Goal: Task Accomplishment & Management: Manage account settings

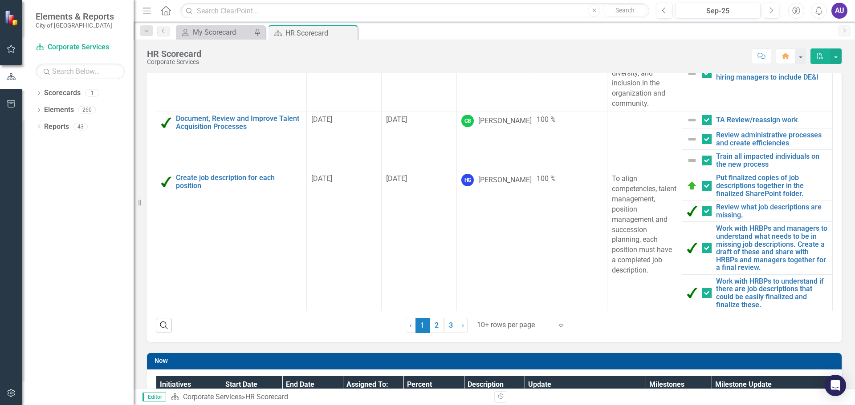
scroll to position [134, 0]
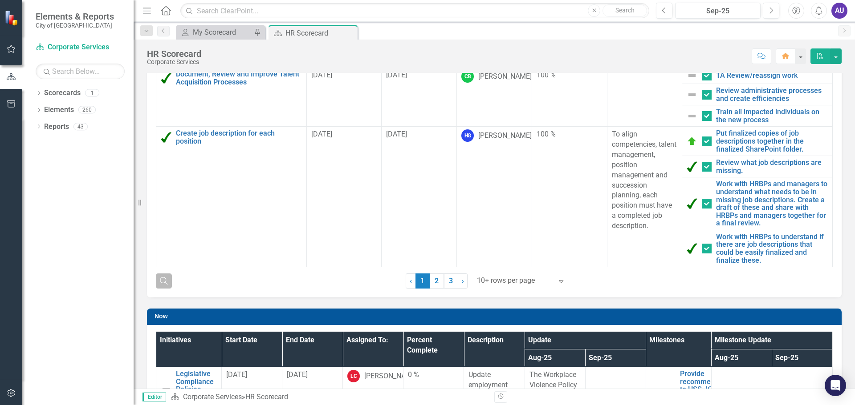
click at [166, 280] on icon "button" at bounding box center [164, 281] width 8 height 8
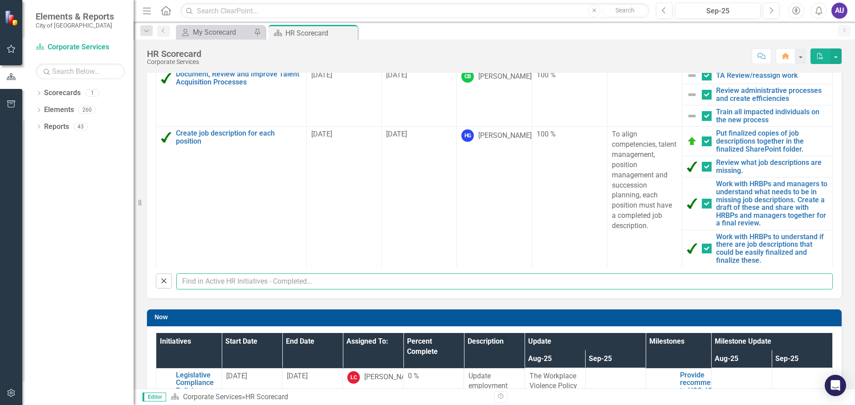
click at [239, 283] on input "text" at bounding box center [504, 282] width 656 height 16
type input "Ashley"
click at [240, 282] on input "Ashley" at bounding box center [504, 282] width 656 height 16
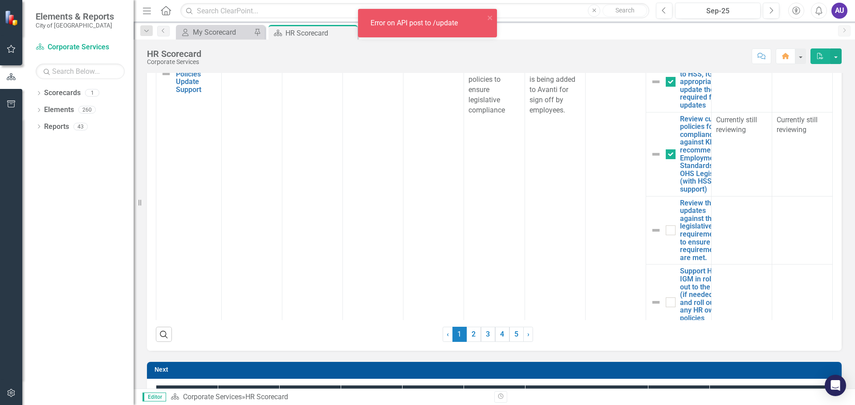
checkbox input "false"
checkbox input "true"
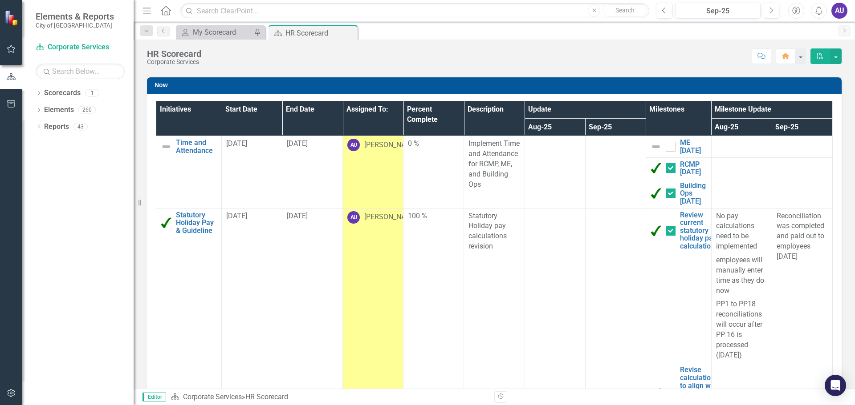
scroll to position [0, 0]
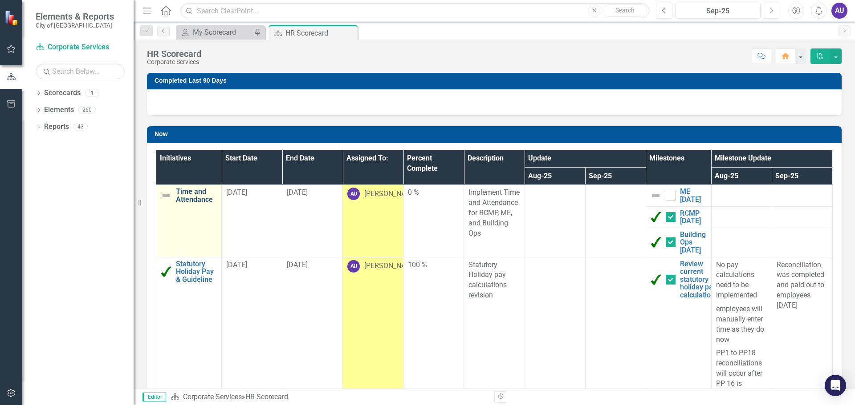
click at [192, 196] on link "Time and Attendance" at bounding box center [196, 196] width 41 height 16
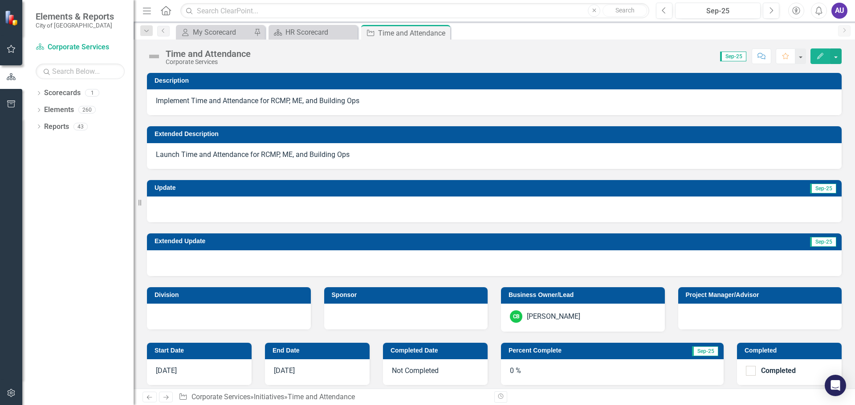
click at [283, 367] on span "7/1/25" at bounding box center [284, 371] width 21 height 8
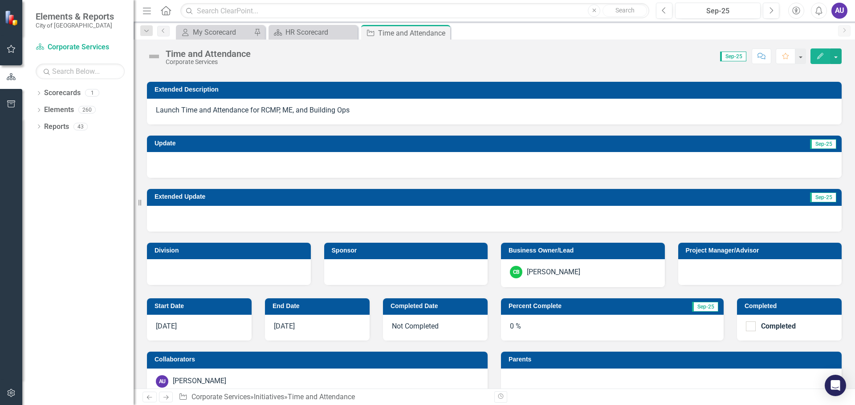
click at [281, 325] on span "7/1/25" at bounding box center [284, 326] width 21 height 8
click at [815, 57] on button "Edit" at bounding box center [820, 57] width 20 height 16
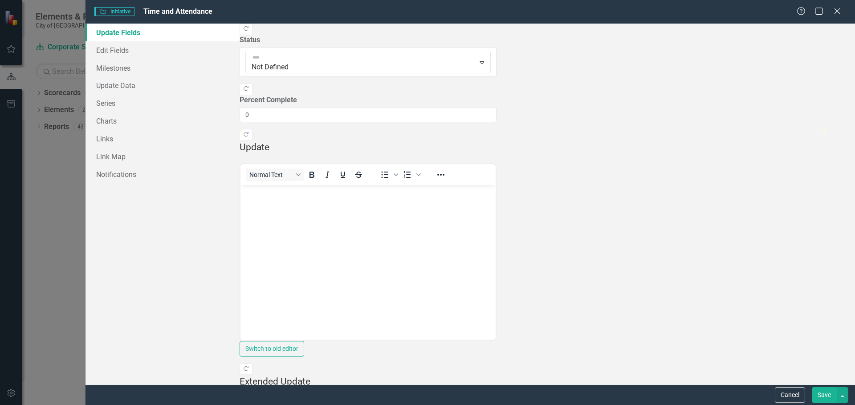
scroll to position [410, 0]
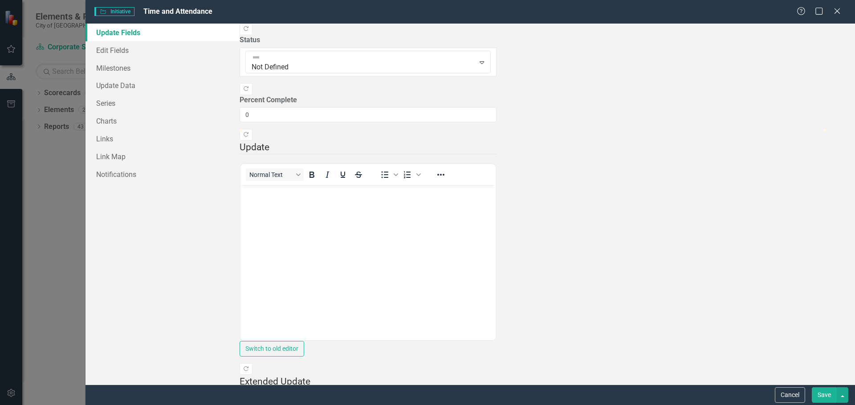
click at [825, 395] on button "Save" at bounding box center [823, 396] width 25 height 16
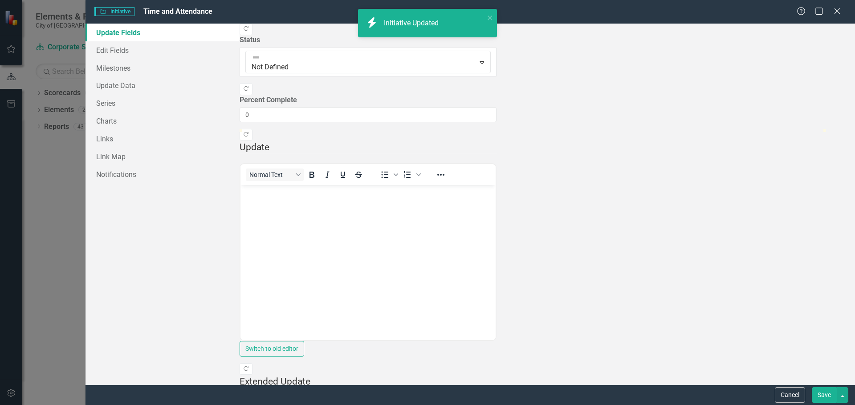
checkbox input "false"
checkbox input "true"
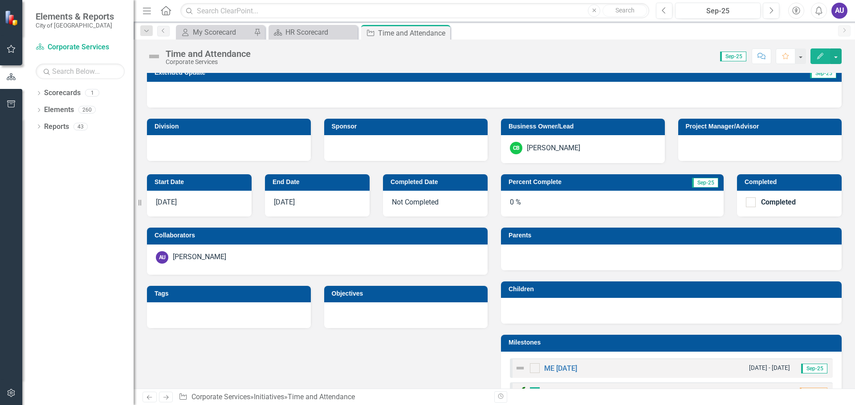
scroll to position [223, 0]
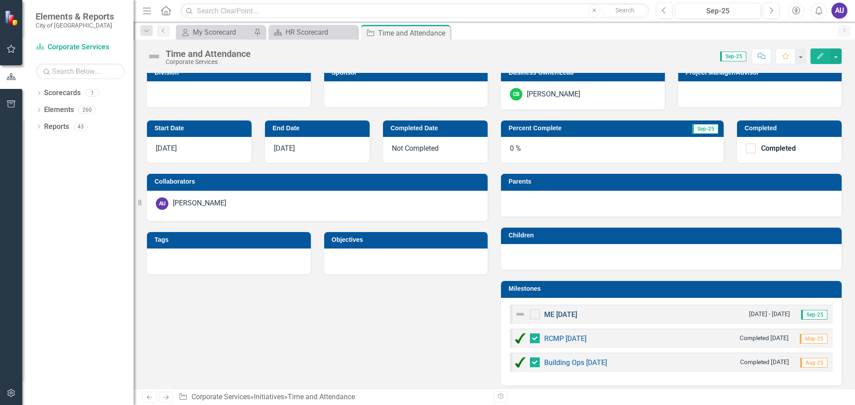
click at [563, 314] on link "ME 7/1/25" at bounding box center [560, 315] width 33 height 8
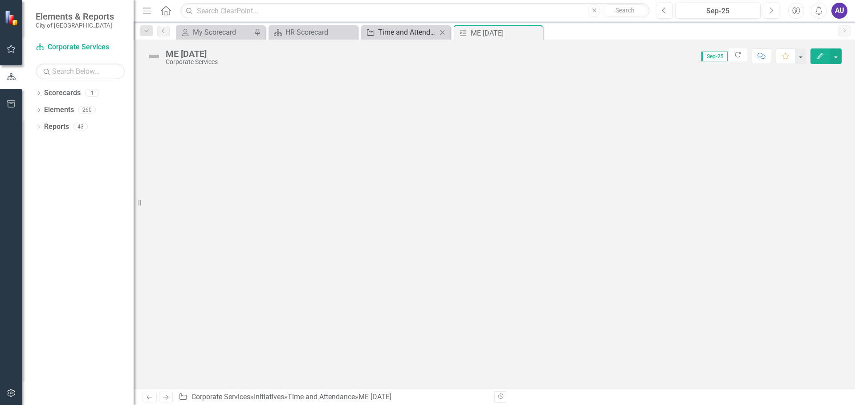
click at [423, 29] on div "Time and Attendance" at bounding box center [407, 32] width 59 height 11
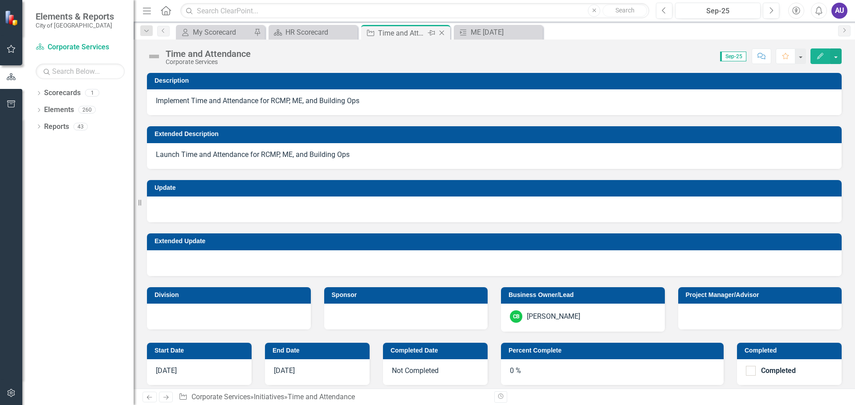
click at [442, 32] on icon "Close" at bounding box center [441, 32] width 9 height 7
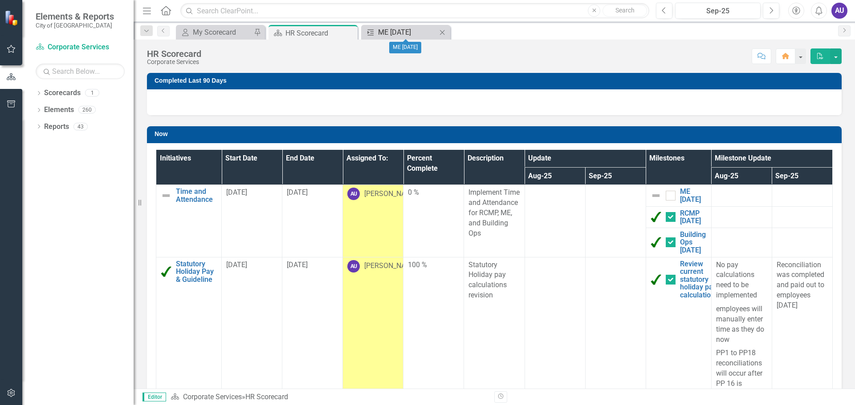
click at [405, 31] on div "ME 7/1/25" at bounding box center [407, 32] width 59 height 11
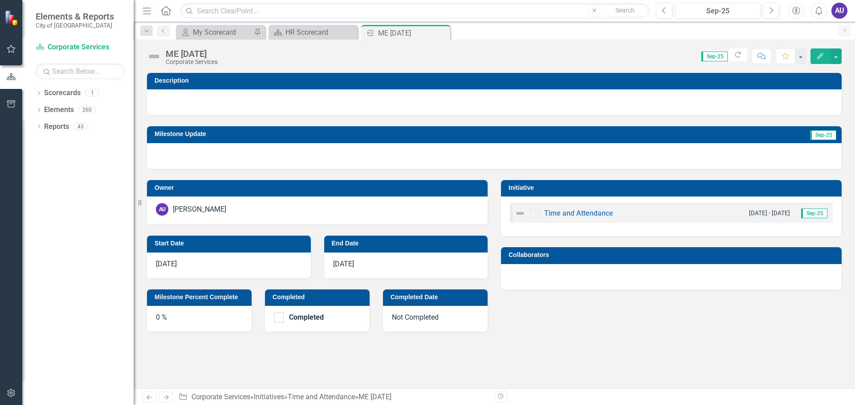
click at [349, 263] on span "7/1/25" at bounding box center [343, 264] width 21 height 8
click at [815, 55] on button "Edit" at bounding box center [820, 57] width 20 height 16
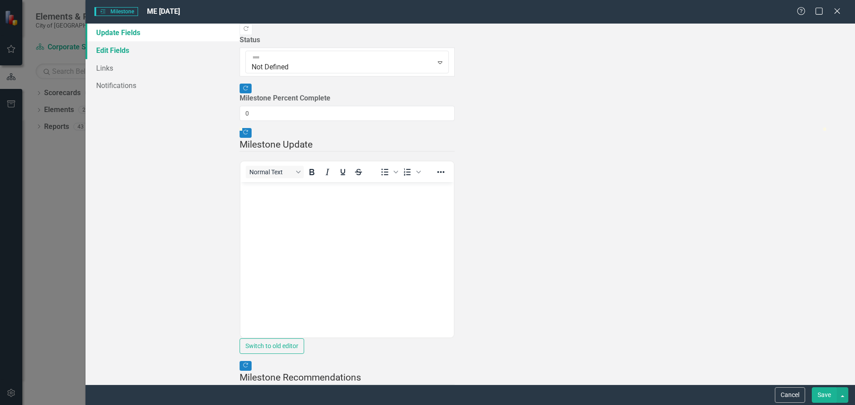
click at [115, 48] on link "Edit Fields" at bounding box center [162, 50] width 154 height 18
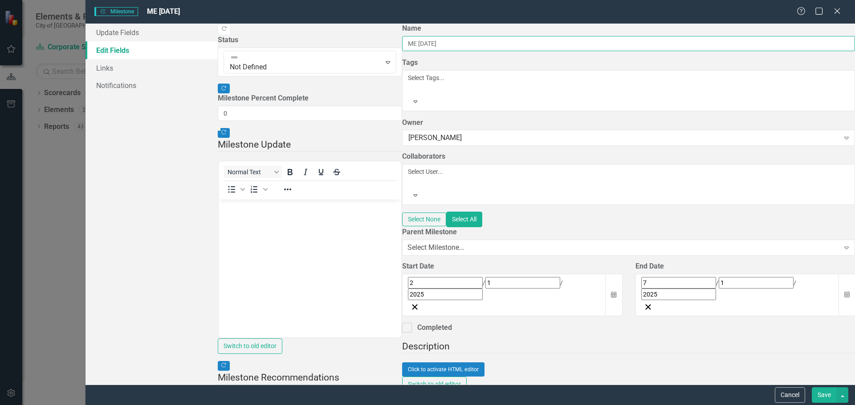
drag, startPoint x: 299, startPoint y: 51, endPoint x: 266, endPoint y: 54, distance: 33.5
click at [402, 51] on input "ME 7/1/25" at bounding box center [628, 43] width 453 height 15
type input "ME"
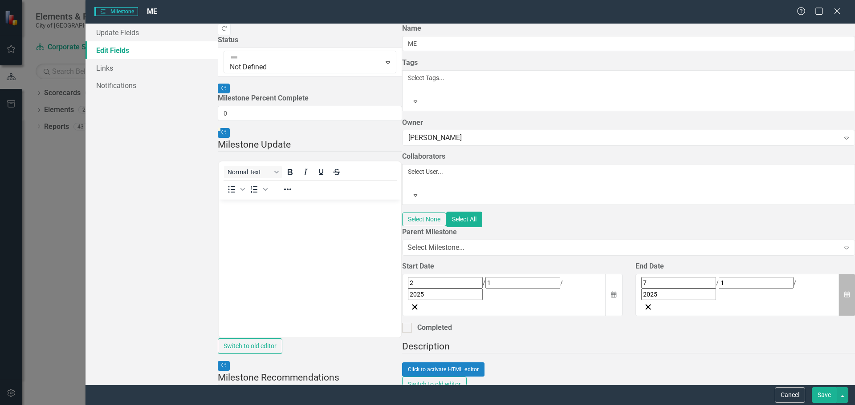
click at [844, 292] on icon "button" at bounding box center [846, 295] width 5 height 6
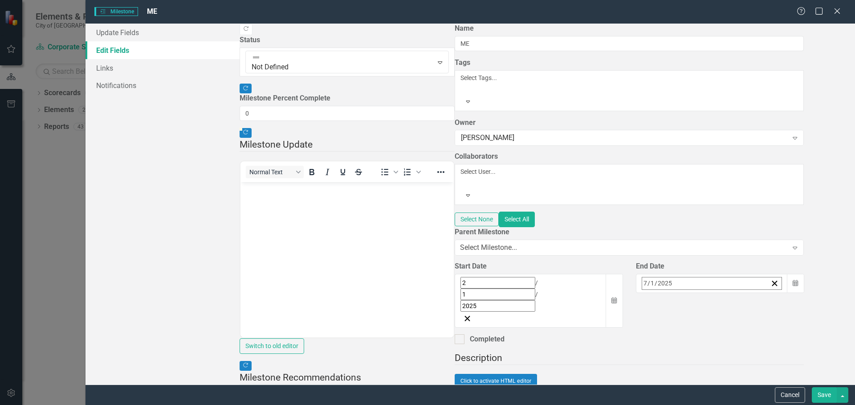
click at [752, 293] on button "›" at bounding box center [762, 303] width 20 height 20
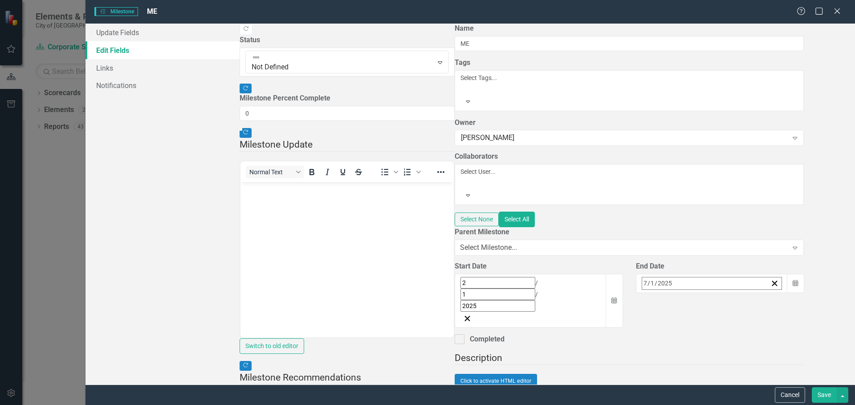
click at [710, 399] on abbr "31" at bounding box center [713, 402] width 7 height 7
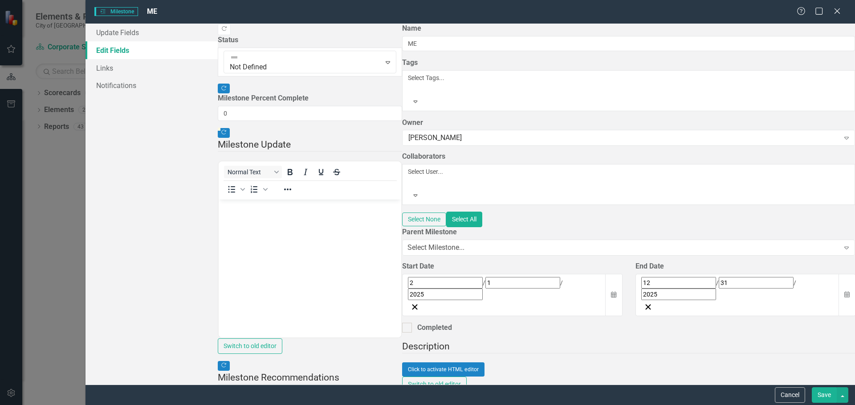
click at [677, 363] on div "Click to activate HTML editor" at bounding box center [628, 370] width 453 height 14
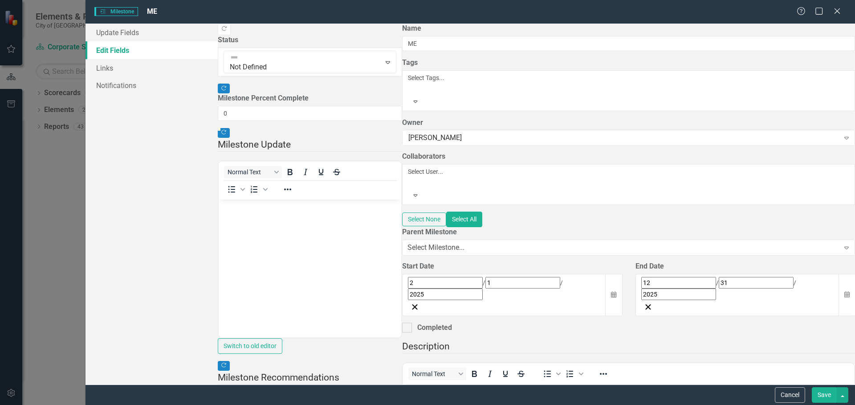
click at [824, 394] on button "Save" at bounding box center [823, 396] width 25 height 16
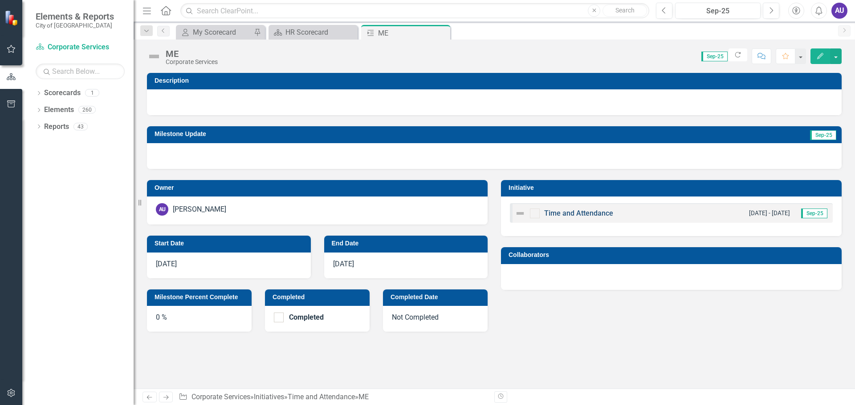
click at [582, 212] on link "Time and Attendance" at bounding box center [578, 213] width 69 height 8
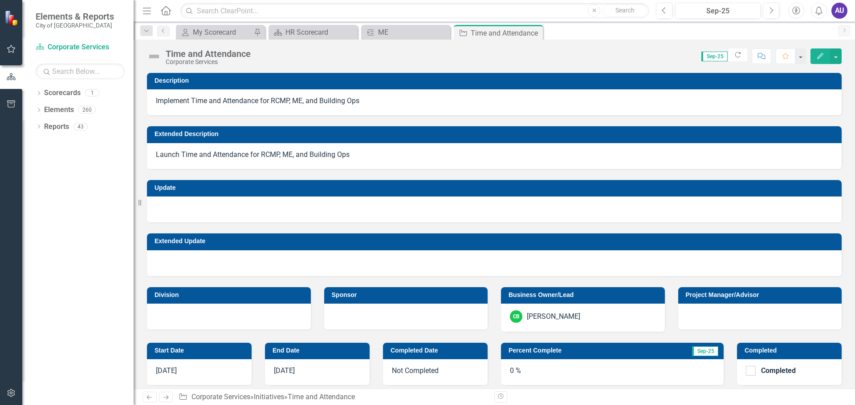
checkbox input "false"
checkbox input "true"
click at [818, 57] on icon "button" at bounding box center [820, 56] width 6 height 6
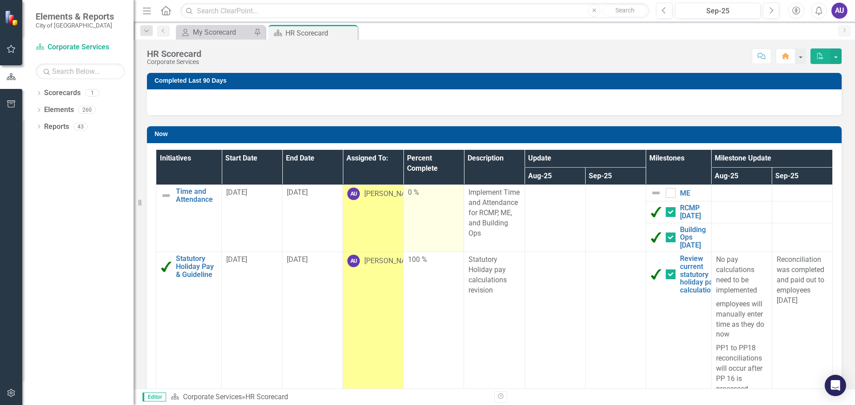
click at [425, 200] on td "0 %" at bounding box center [433, 218] width 61 height 67
click at [420, 212] on td "0 %" at bounding box center [433, 218] width 61 height 67
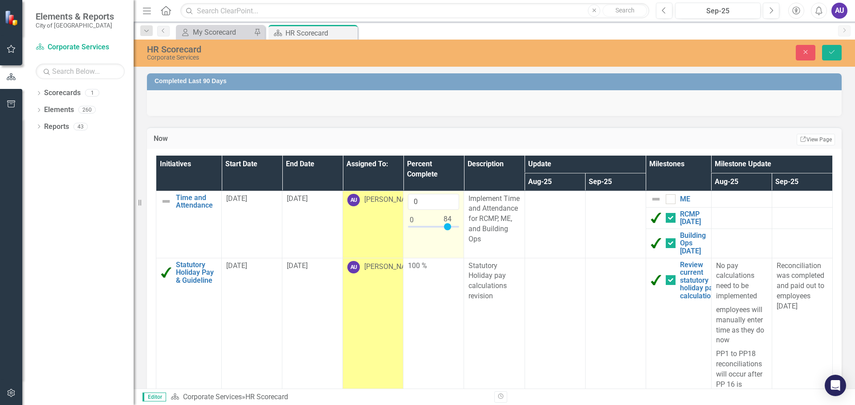
click at [442, 223] on div at bounding box center [433, 228] width 51 height 11
click at [444, 223] on div at bounding box center [447, 226] width 7 height 7
click at [440, 227] on div at bounding box center [443, 226] width 7 height 7
click at [443, 199] on input "76" at bounding box center [433, 202] width 51 height 16
click at [443, 204] on input "75" at bounding box center [433, 202] width 51 height 16
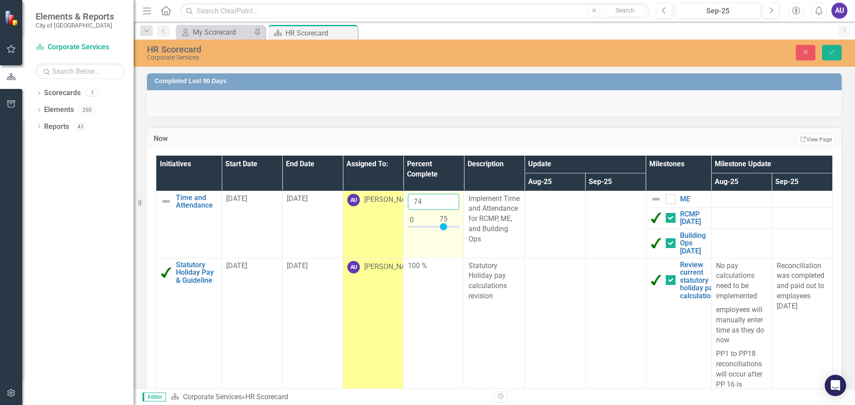
click at [443, 204] on input "74" at bounding box center [433, 202] width 51 height 16
click at [443, 204] on input "73" at bounding box center [433, 202] width 51 height 16
click at [443, 204] on input "72" at bounding box center [433, 202] width 51 height 16
click at [443, 204] on input "71" at bounding box center [433, 202] width 51 height 16
click at [443, 204] on input "70" at bounding box center [433, 202] width 51 height 16
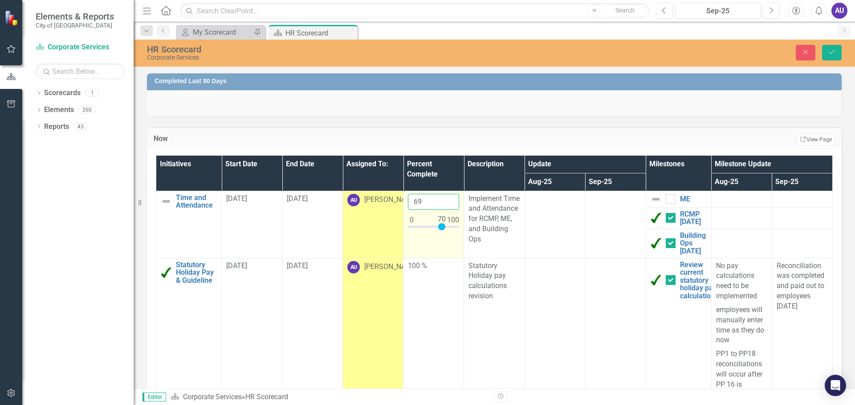
click at [443, 204] on input "69" at bounding box center [433, 202] width 51 height 16
click at [443, 204] on input "68" at bounding box center [433, 202] width 51 height 16
type input "67"
click at [443, 204] on input "67" at bounding box center [433, 202] width 51 height 16
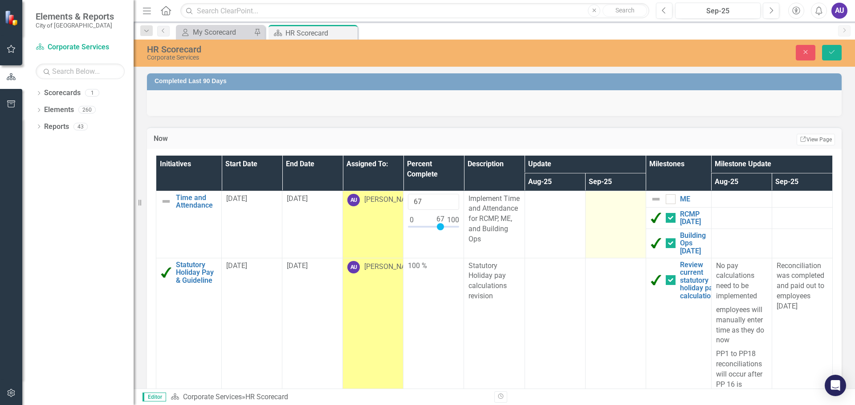
click at [594, 220] on td at bounding box center [615, 224] width 61 height 67
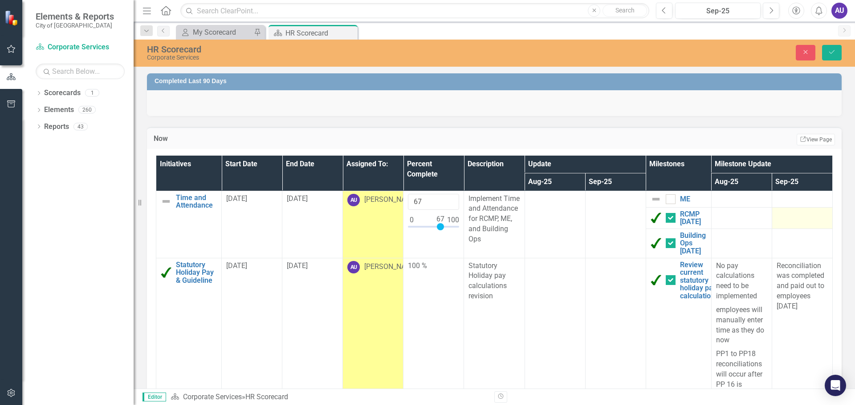
click at [802, 211] on div at bounding box center [801, 216] width 51 height 11
click at [786, 199] on div at bounding box center [801, 199] width 51 height 11
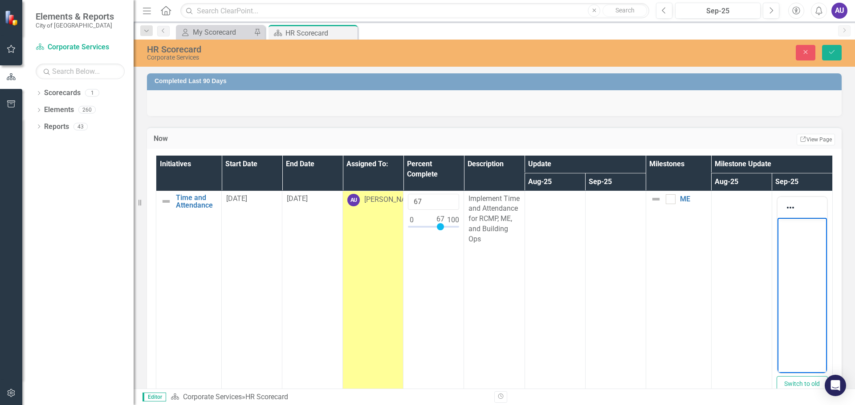
click at [790, 239] on body "Rich Text Area. Press ALT-0 for help." at bounding box center [801, 285] width 49 height 134
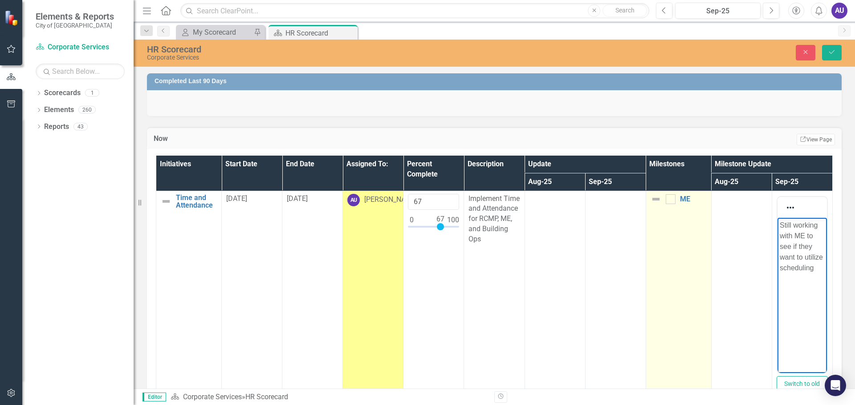
click at [668, 305] on td "ME Edit Edit Milestone Link Open Element" at bounding box center [677, 301] width 65 height 220
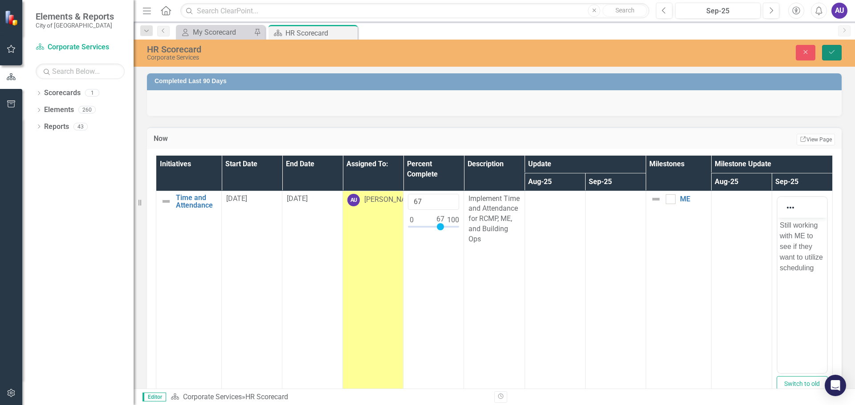
click at [833, 49] on button "Save" at bounding box center [832, 53] width 20 height 16
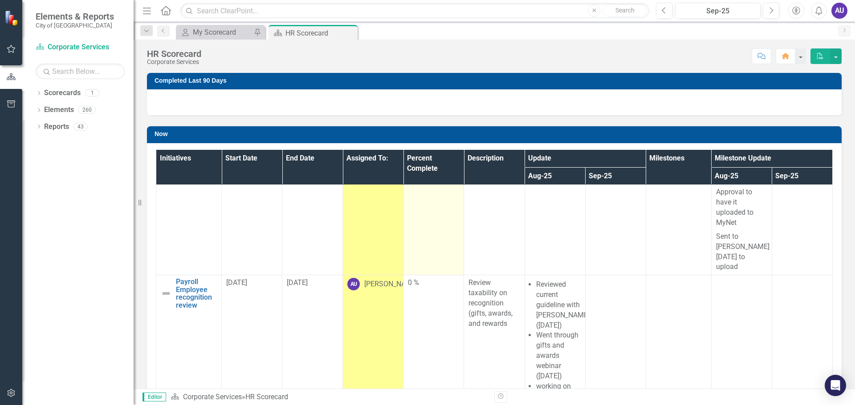
scroll to position [846, 0]
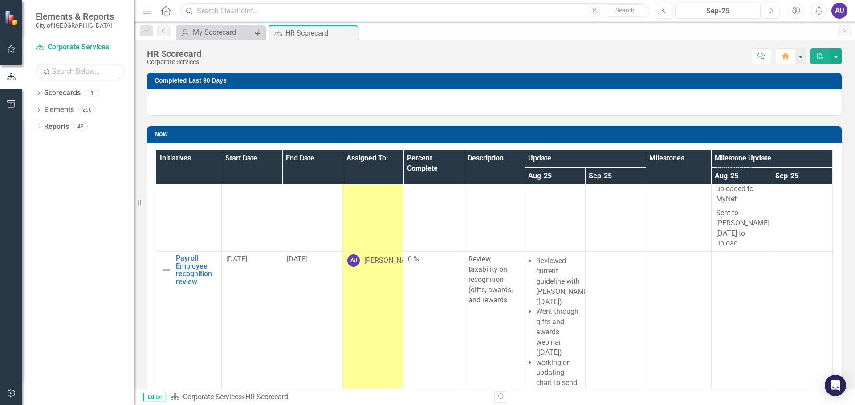
click at [783, 252] on td at bounding box center [801, 348] width 61 height 192
click at [773, 252] on td at bounding box center [801, 348] width 61 height 192
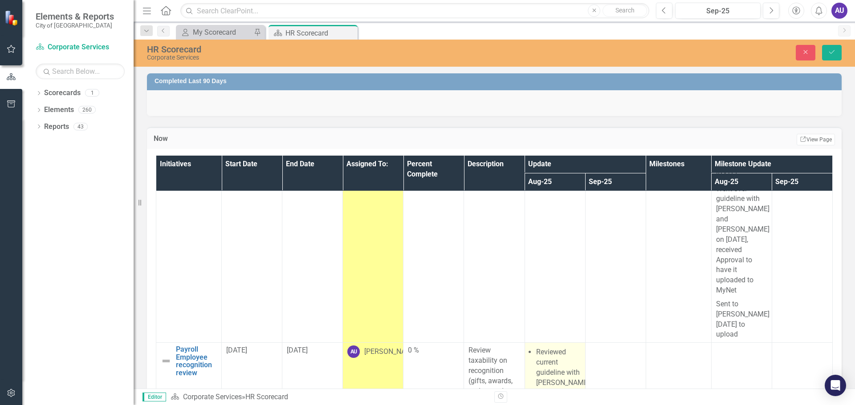
scroll to position [757, 0]
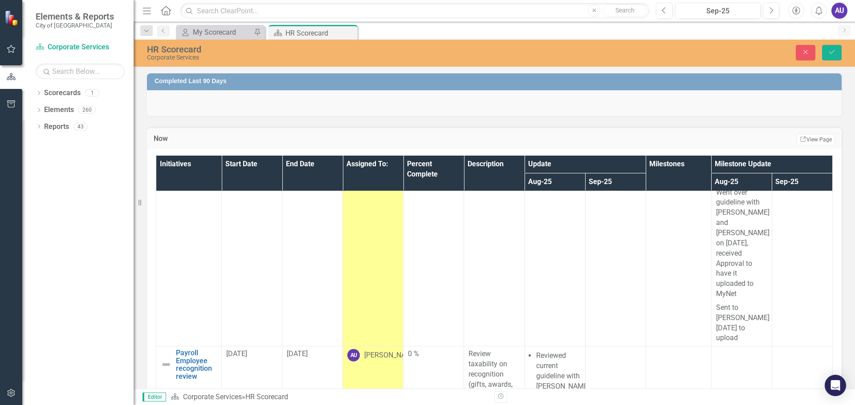
click at [831, 50] on icon "Save" at bounding box center [831, 52] width 8 height 6
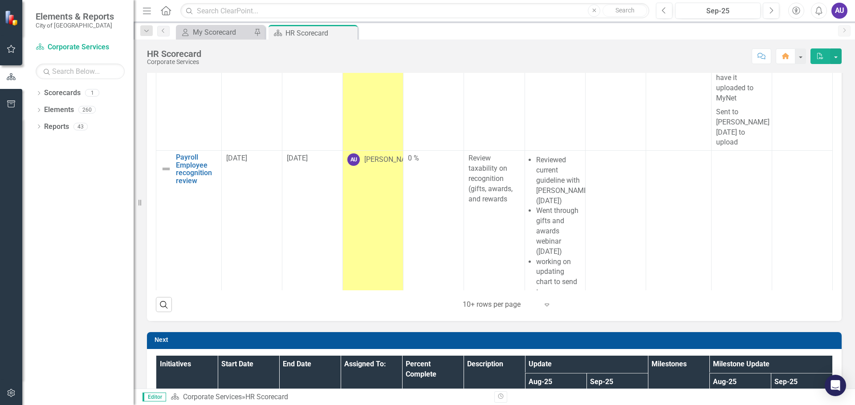
scroll to position [801, 0]
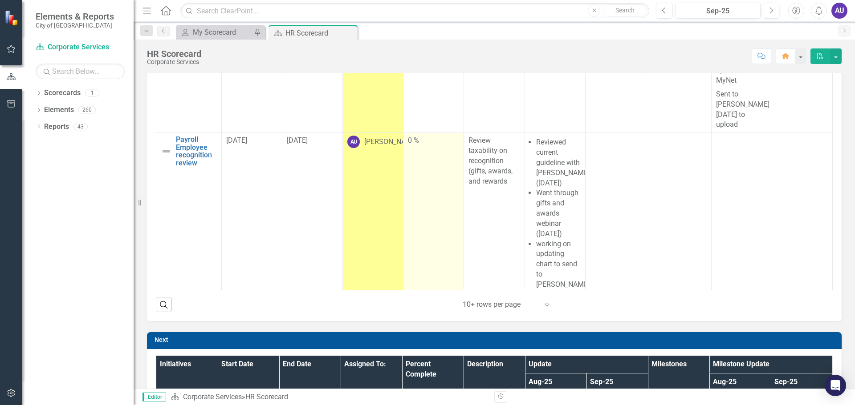
click at [409, 133] on td "0 %" at bounding box center [433, 229] width 61 height 192
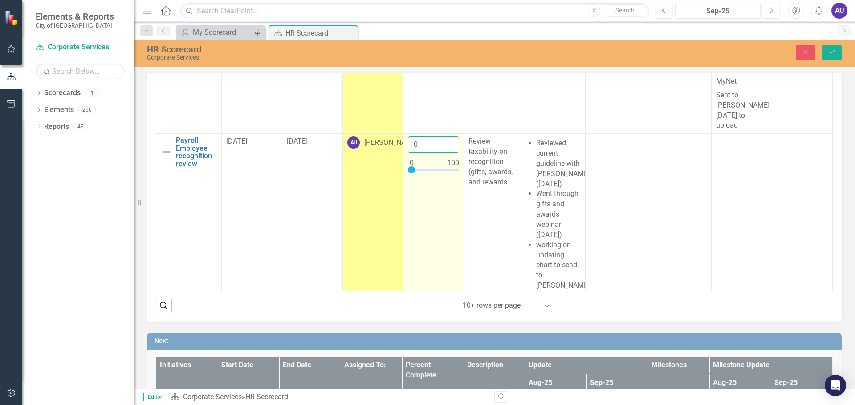
click at [416, 137] on input "0" at bounding box center [433, 145] width 51 height 16
drag, startPoint x: 426, startPoint y: 112, endPoint x: 405, endPoint y: 113, distance: 20.5
click at [408, 137] on input "080" at bounding box center [433, 145] width 51 height 16
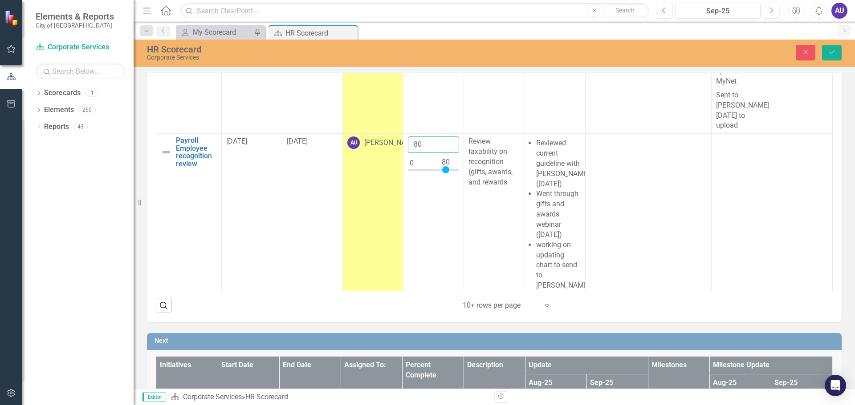
type input "80"
click at [771, 201] on td at bounding box center [801, 230] width 61 height 192
click at [795, 134] on td at bounding box center [801, 230] width 61 height 192
click at [830, 48] on button "Save" at bounding box center [832, 53] width 20 height 16
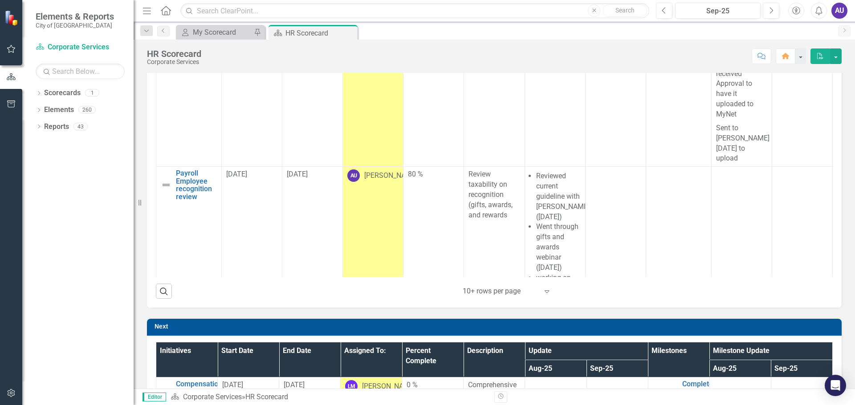
scroll to position [761, 0]
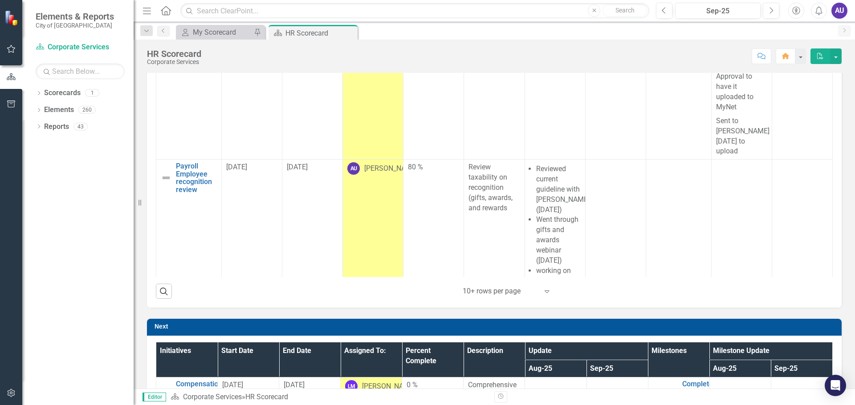
click at [793, 160] on td at bounding box center [801, 256] width 61 height 192
click at [779, 160] on td at bounding box center [801, 256] width 61 height 192
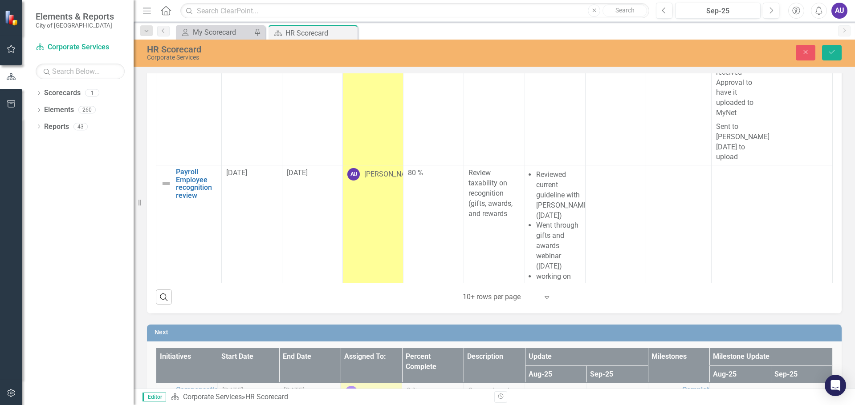
scroll to position [182, 0]
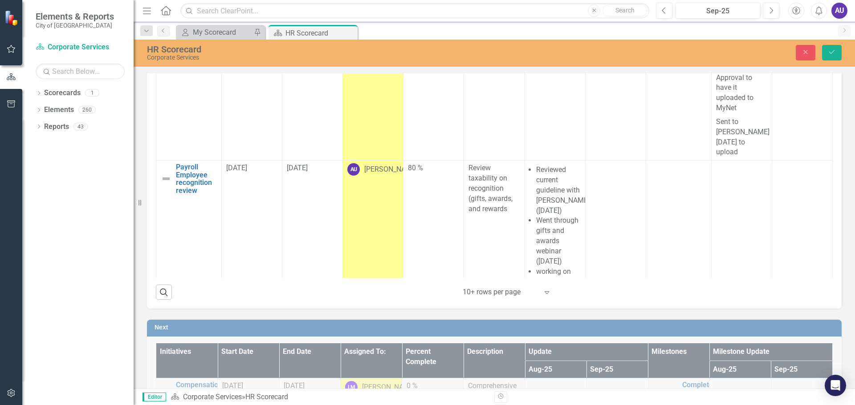
click at [784, 164] on td at bounding box center [801, 257] width 61 height 192
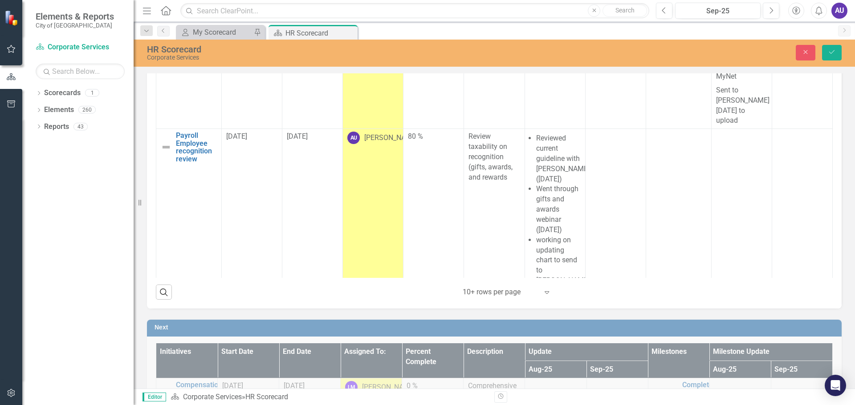
scroll to position [761, 0]
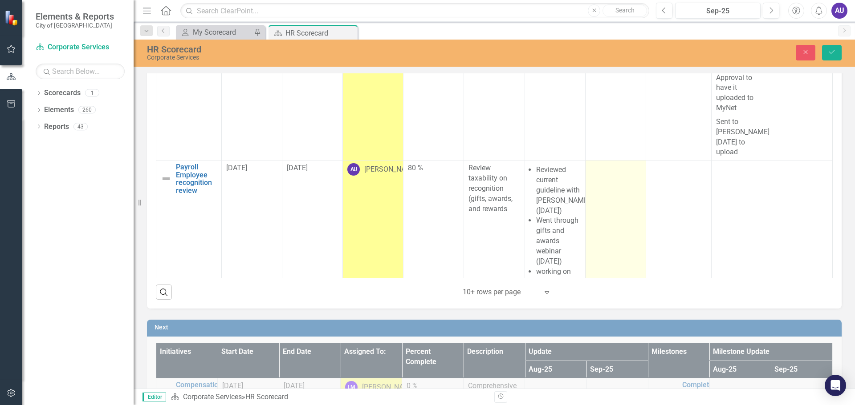
click at [619, 161] on td at bounding box center [615, 257] width 61 height 192
click at [604, 161] on td at bounding box center [615, 257] width 61 height 192
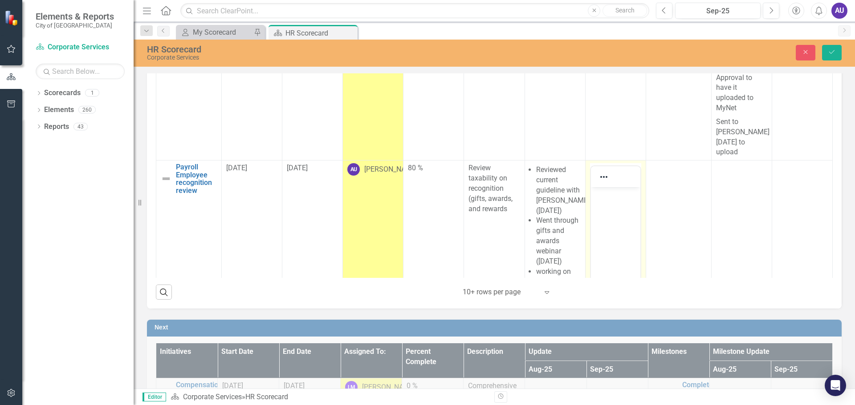
scroll to position [0, 0]
click at [604, 168] on div at bounding box center [604, 176] width 26 height 17
click at [604, 210] on body "Rich Text Area. Press ALT-0 for help." at bounding box center [614, 254] width 49 height 134
click at [632, 194] on p "Most of the" at bounding box center [614, 195] width 45 height 11
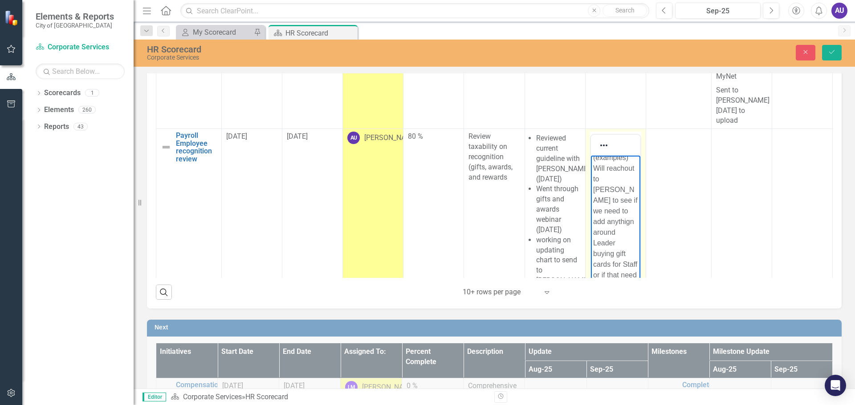
scroll to position [59, 0]
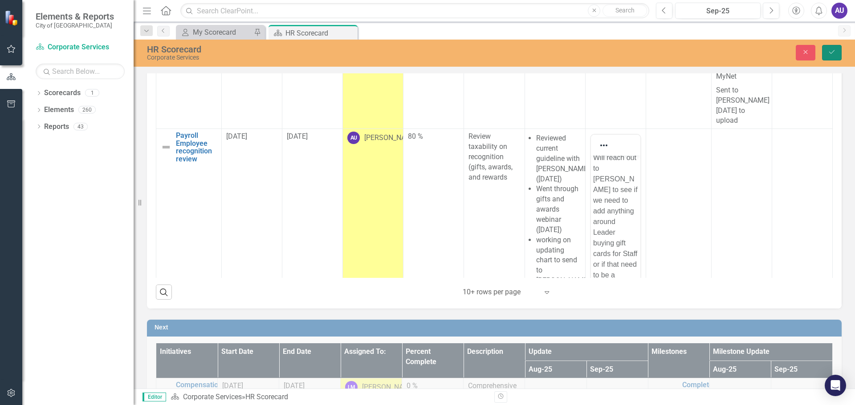
click at [827, 49] on button "Save" at bounding box center [832, 53] width 20 height 16
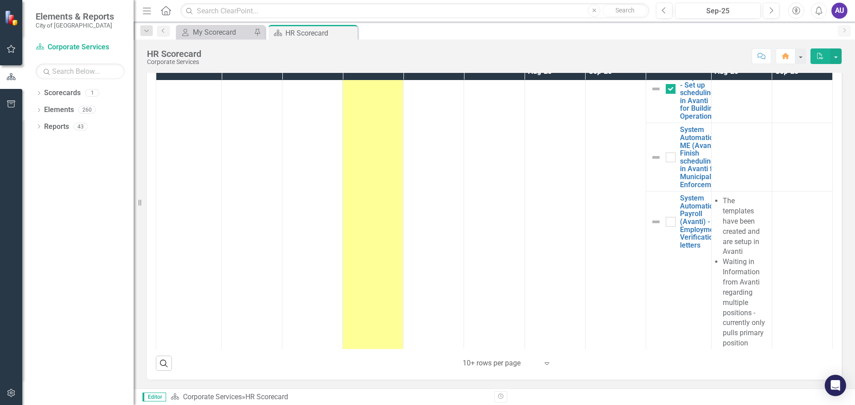
scroll to position [1733, 0]
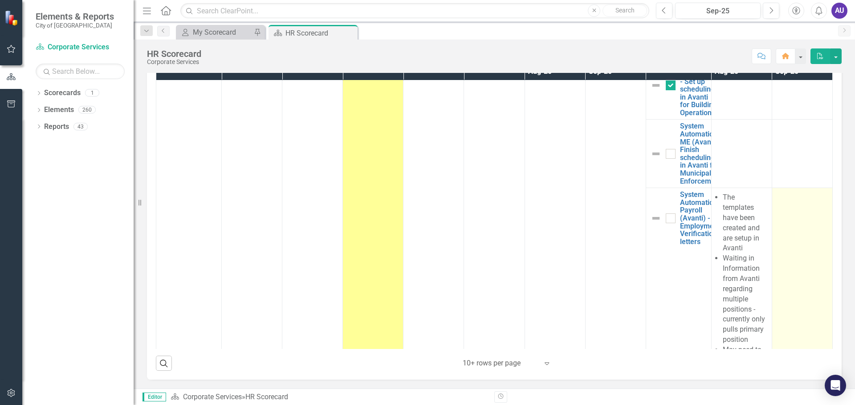
click at [779, 188] on td at bounding box center [801, 299] width 61 height 223
click at [772, 188] on td at bounding box center [801, 299] width 61 height 223
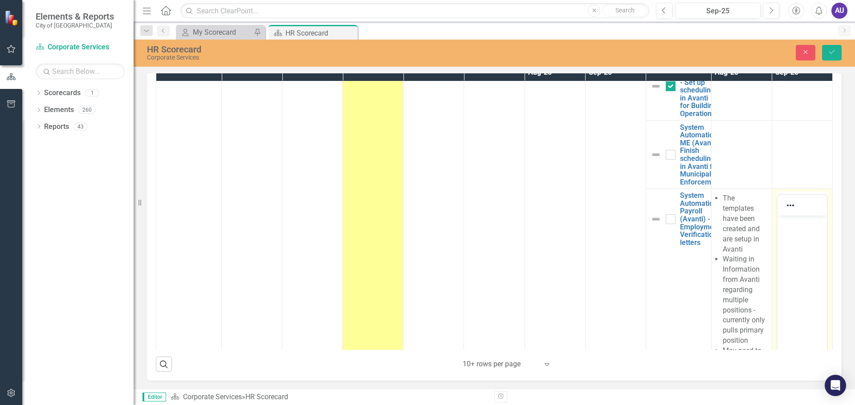
scroll to position [0, 0]
click at [793, 238] on body "Rich Text Area. Press ALT-0 for help." at bounding box center [801, 283] width 49 height 134
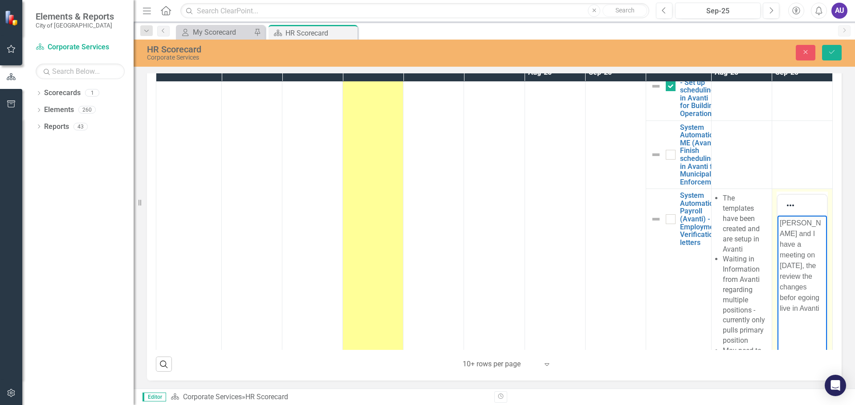
click at [800, 288] on p "[PERSON_NAME] and I have a meeting on [DATE], the review the changes befor egoi…" at bounding box center [801, 266] width 45 height 96
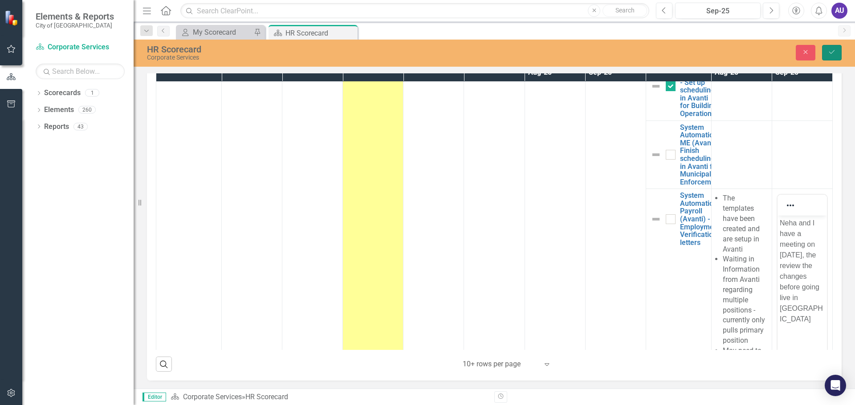
click at [834, 52] on icon "Save" at bounding box center [831, 52] width 8 height 6
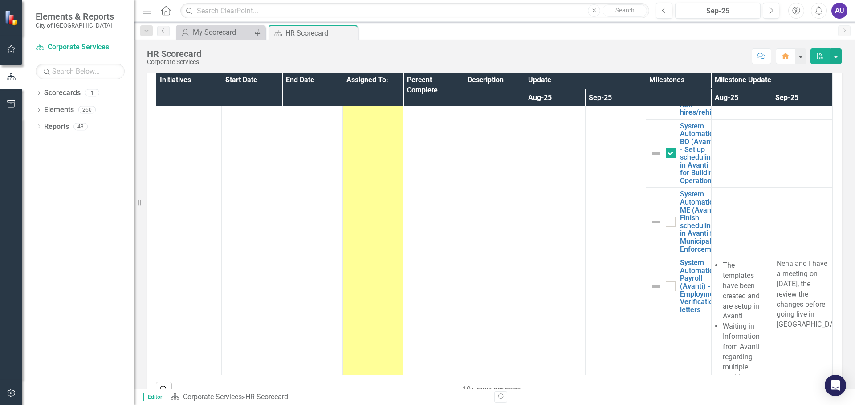
scroll to position [1694, 0]
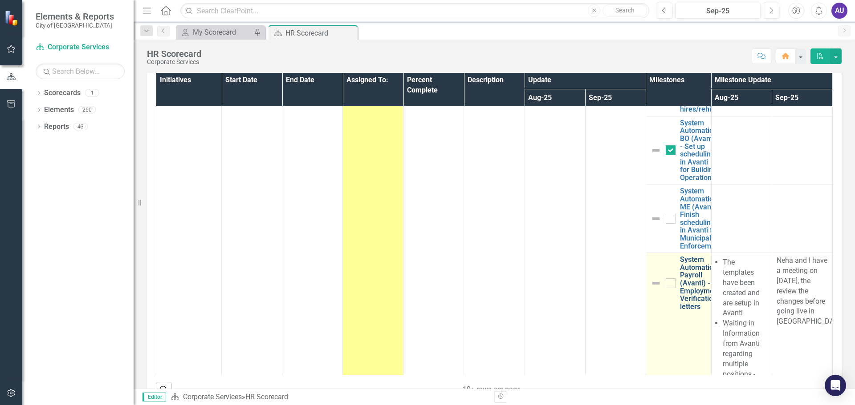
click at [688, 258] on link "System Automation Payroll (Avanti) - Employment Verification letters" at bounding box center [700, 283] width 40 height 55
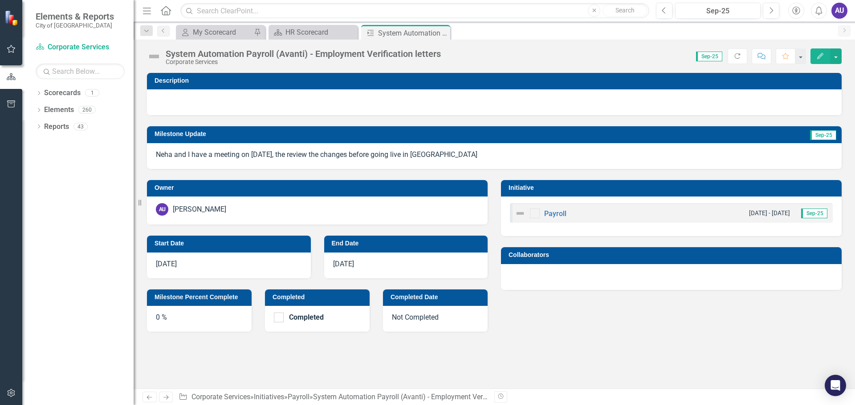
click at [170, 317] on div "0 %" at bounding box center [199, 319] width 105 height 26
click at [819, 54] on icon "Edit" at bounding box center [820, 56] width 8 height 6
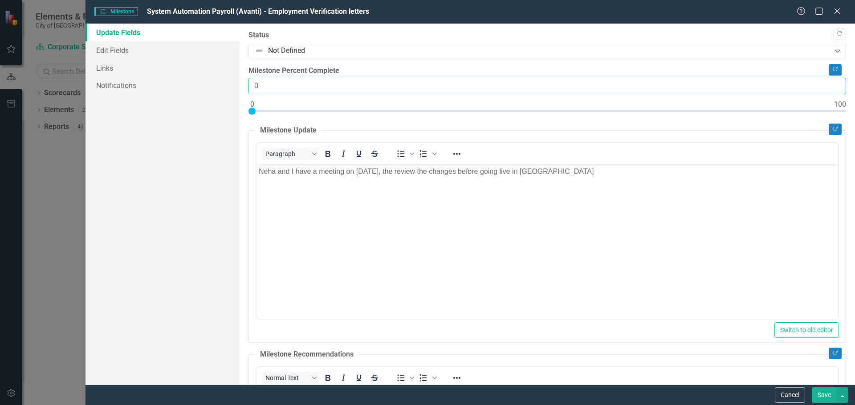
click at [301, 85] on input "0" at bounding box center [546, 86] width 597 height 16
type input "085"
click at [823, 394] on button "Save" at bounding box center [823, 396] width 25 height 16
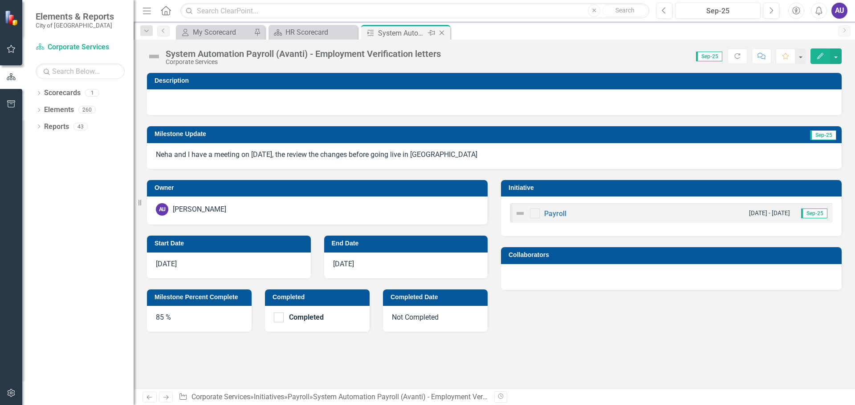
click at [442, 31] on icon "Close" at bounding box center [441, 32] width 9 height 7
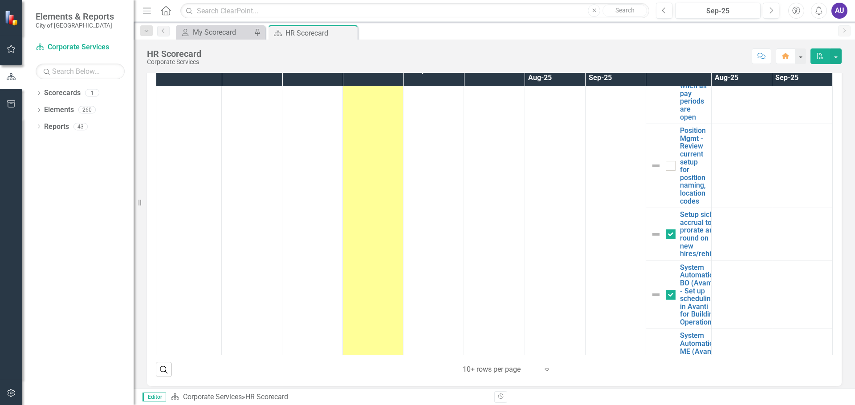
scroll to position [1606, 0]
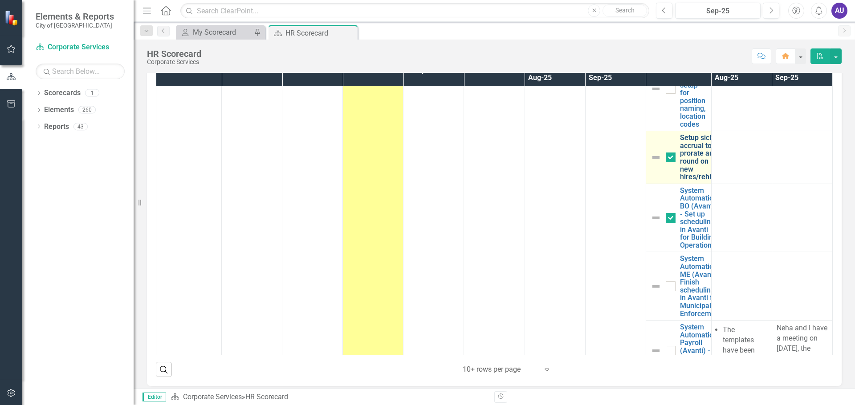
click at [681, 134] on link "Setup sick accrual to prorate and round on new hires/rehires" at bounding box center [700, 157] width 41 height 47
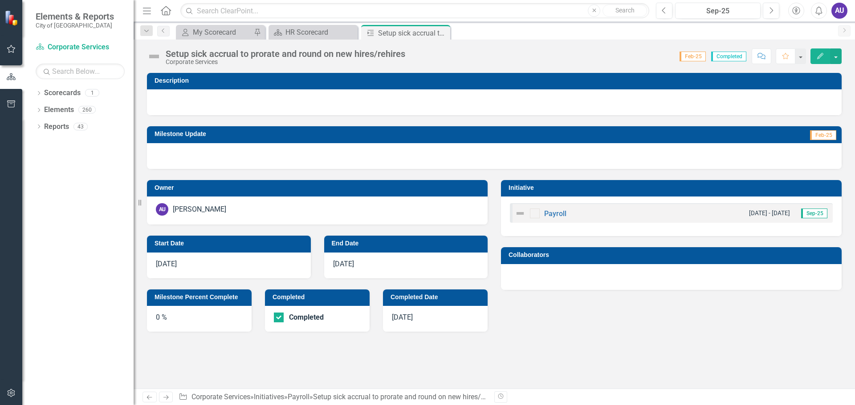
click at [183, 321] on div "0 %" at bounding box center [199, 319] width 105 height 26
click at [818, 53] on icon "Edit" at bounding box center [820, 56] width 8 height 6
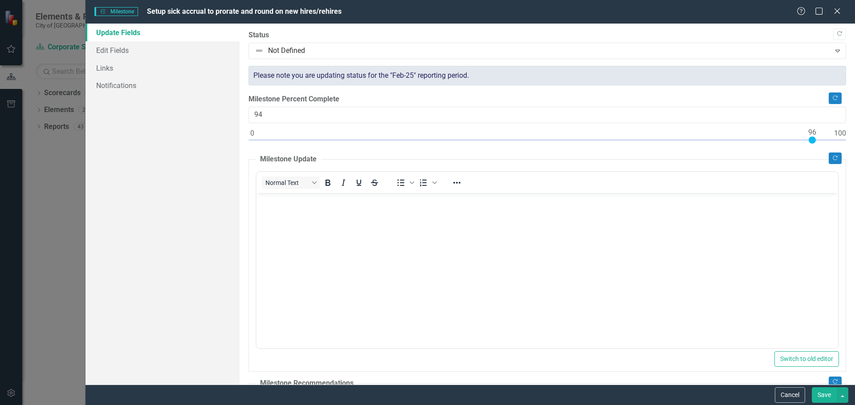
type input "100"
drag, startPoint x: 262, startPoint y: 140, endPoint x: 841, endPoint y: 143, distance: 579.5
click at [841, 143] on div ""Update" fields in ClearPoint are the fields that change from reporting period …" at bounding box center [546, 204] width 615 height 361
click at [829, 397] on button "Save" at bounding box center [823, 396] width 25 height 16
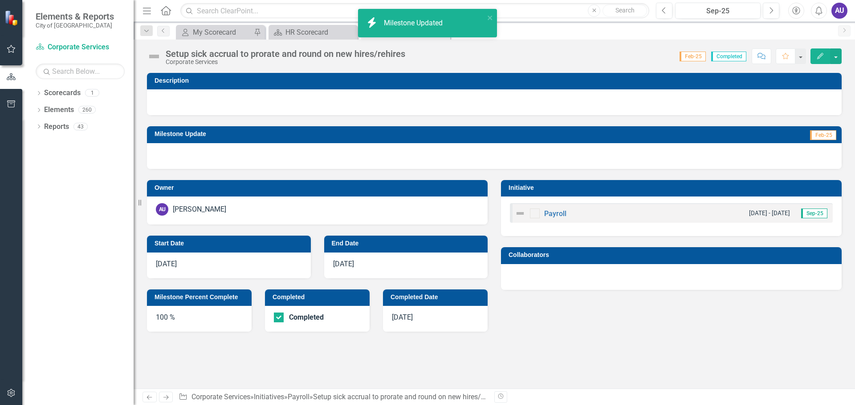
click at [208, 53] on div "Setup sick accrual to prorate and round on new hires/rehires" at bounding box center [285, 54] width 239 height 10
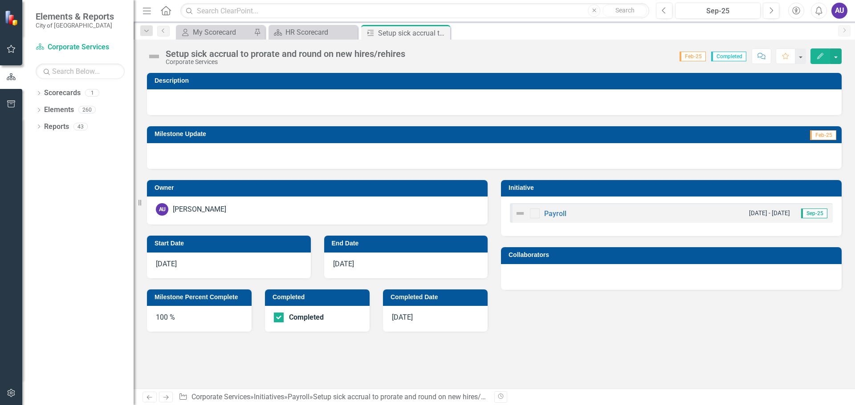
click at [166, 54] on div "Setup sick accrual to prorate and round on new hires/rehires" at bounding box center [285, 54] width 239 height 10
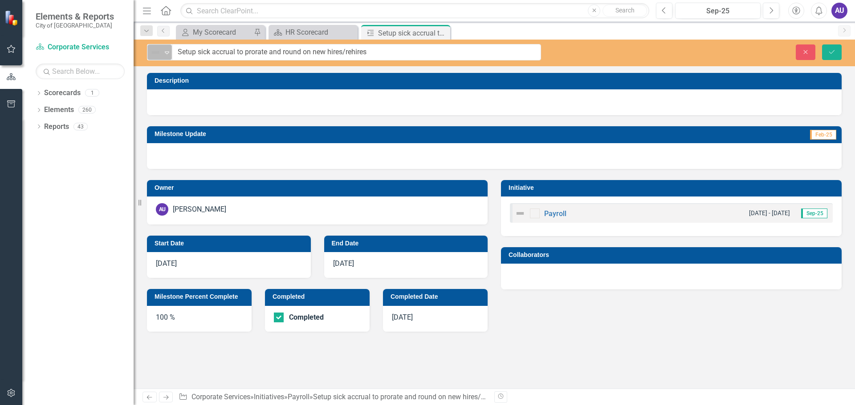
click at [170, 51] on icon "Expand" at bounding box center [166, 52] width 9 height 7
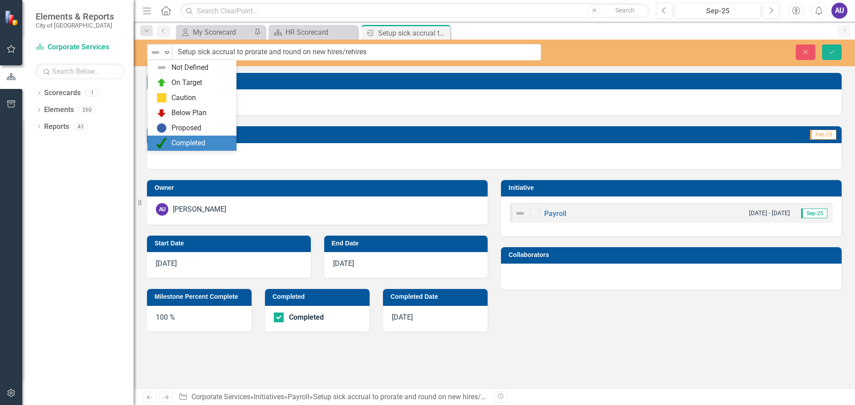
drag, startPoint x: 176, startPoint y: 141, endPoint x: 191, endPoint y: 141, distance: 14.7
click at [177, 141] on div "Completed" at bounding box center [188, 143] width 34 height 10
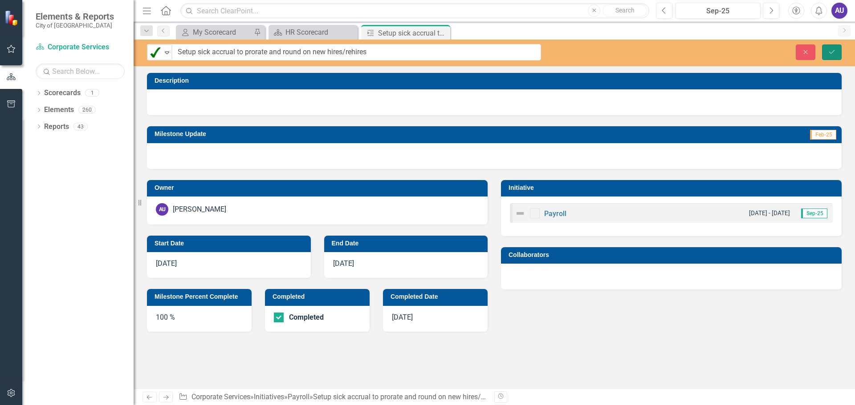
click at [831, 47] on button "Save" at bounding box center [832, 53] width 20 height 16
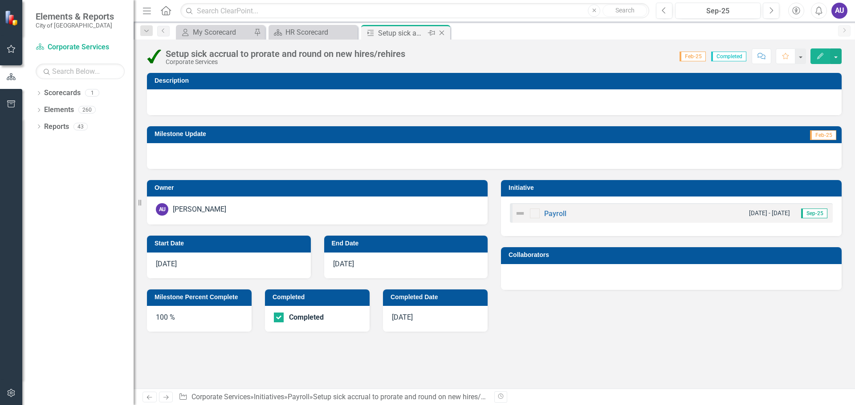
click at [441, 32] on icon "Close" at bounding box center [441, 32] width 9 height 7
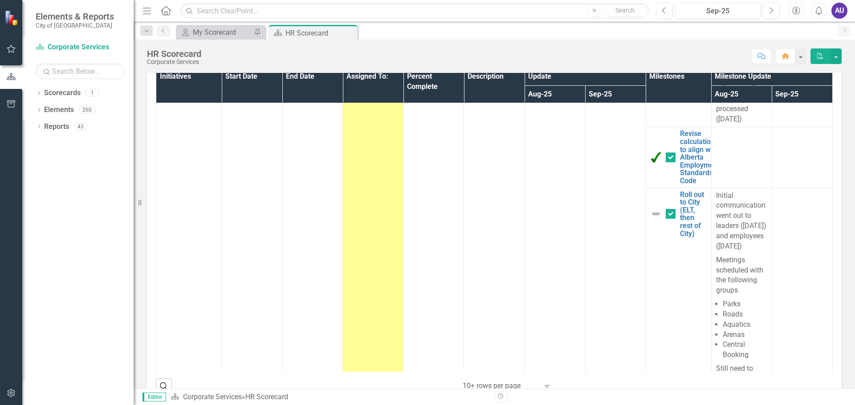
scroll to position [214, 0]
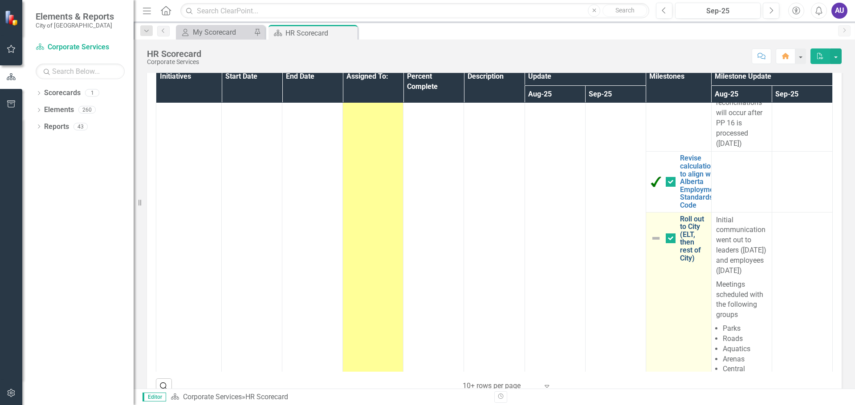
click at [680, 238] on link "Roll out to City (ELT, then rest of City)" at bounding box center [693, 238] width 27 height 47
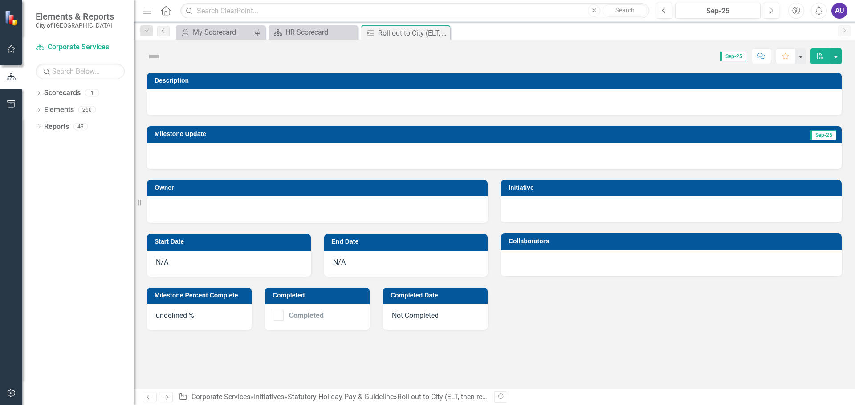
checkbox input "true"
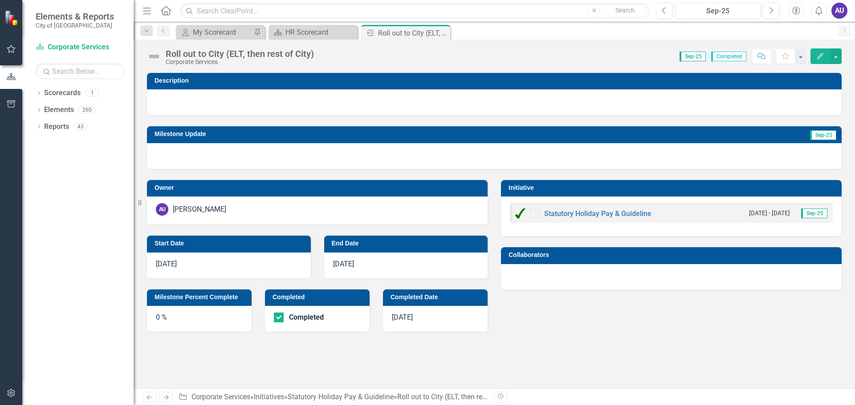
click at [174, 52] on div "Roll out to City (ELT, then rest of City)" at bounding box center [240, 54] width 148 height 10
click at [197, 53] on div "Roll out to City (ELT, then rest of City)" at bounding box center [240, 54] width 148 height 10
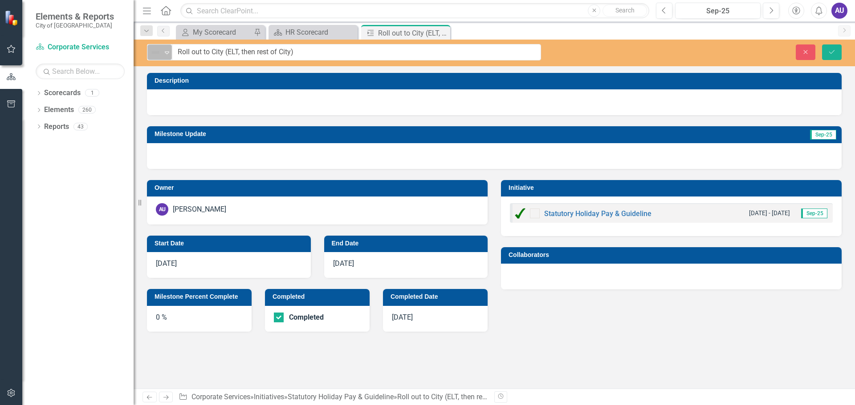
click at [166, 53] on icon "Expand" at bounding box center [166, 52] width 9 height 7
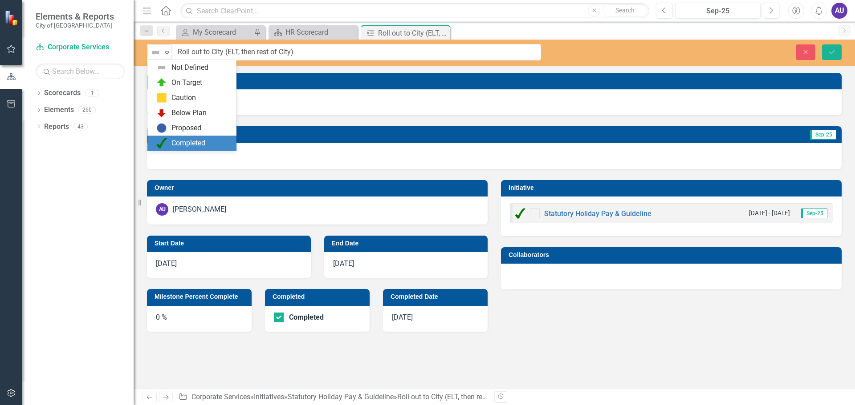
click at [183, 146] on div "Completed" at bounding box center [188, 143] width 34 height 10
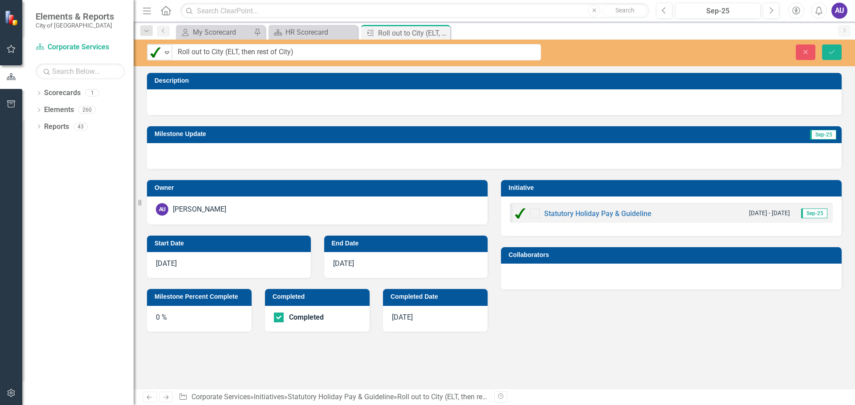
click at [190, 320] on div "0 %" at bounding box center [199, 319] width 105 height 26
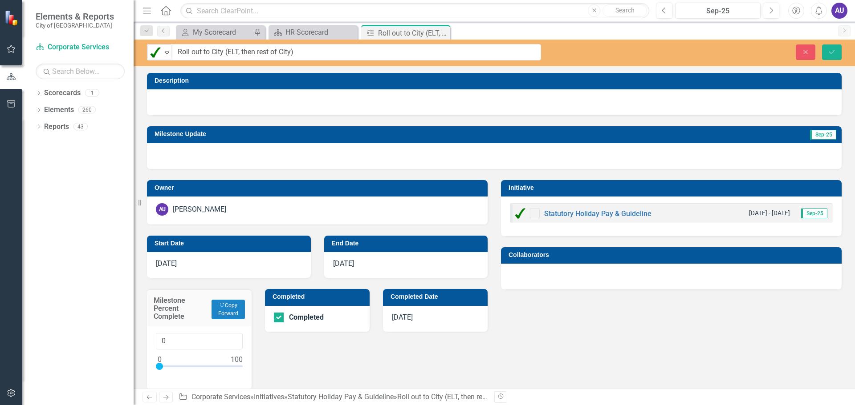
click at [190, 320] on h3 "Milestone Percent Complete" at bounding box center [180, 309] width 53 height 24
type input "100"
drag, startPoint x: 161, startPoint y: 368, endPoint x: 252, endPoint y: 368, distance: 90.8
click at [252, 368] on div "Milestone Percent Complete Copy Forward Copy Forward 100" at bounding box center [199, 334] width 118 height 112
click at [832, 53] on icon "Save" at bounding box center [831, 52] width 8 height 6
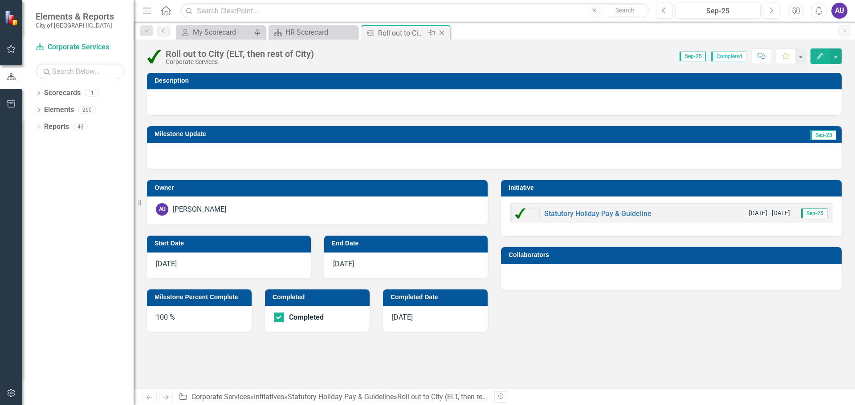
click at [442, 32] on icon "Close" at bounding box center [441, 32] width 9 height 7
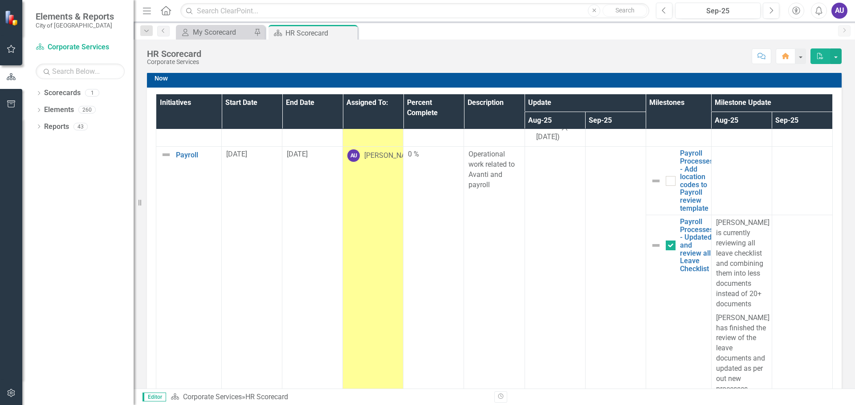
scroll to position [1094, 0]
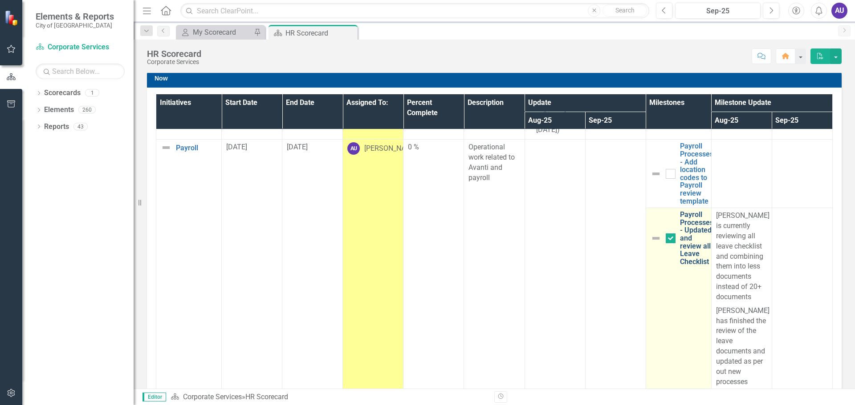
click at [684, 222] on link "Payroll Processes - Updated and review all Leave Checklist" at bounding box center [696, 238] width 33 height 55
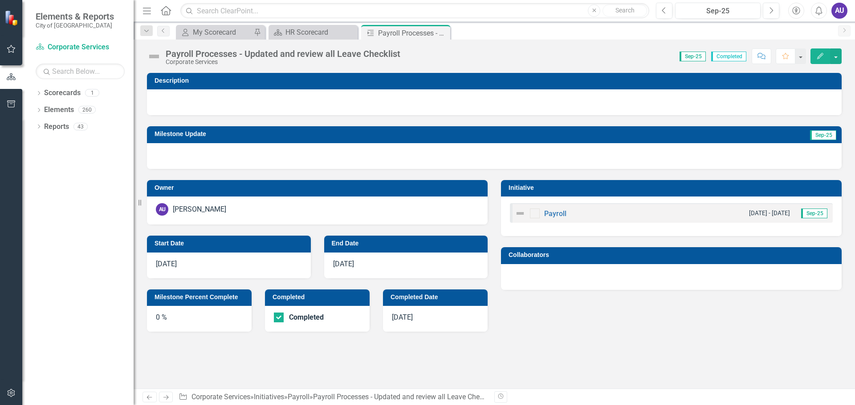
click at [185, 321] on div "0 %" at bounding box center [199, 319] width 105 height 26
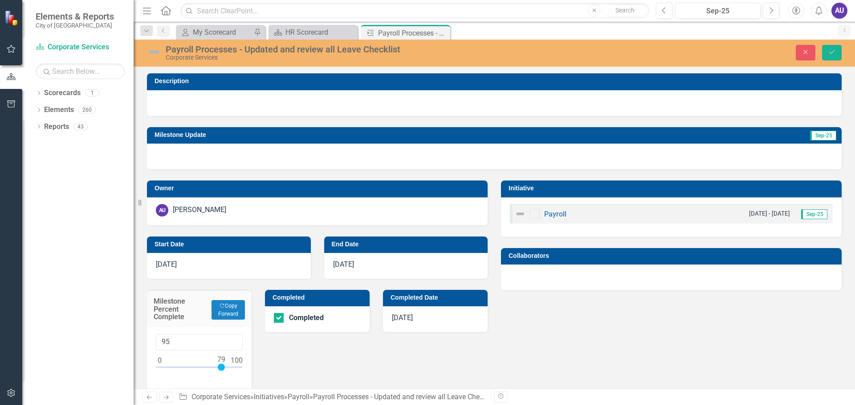
type input "100"
drag, startPoint x: 159, startPoint y: 368, endPoint x: 245, endPoint y: 368, distance: 85.9
click at [245, 368] on div "100" at bounding box center [199, 359] width 105 height 63
click at [159, 50] on img at bounding box center [154, 52] width 14 height 14
click at [190, 52] on div "Payroll Processes - Updated and review all Leave Checklist" at bounding box center [351, 50] width 371 height 10
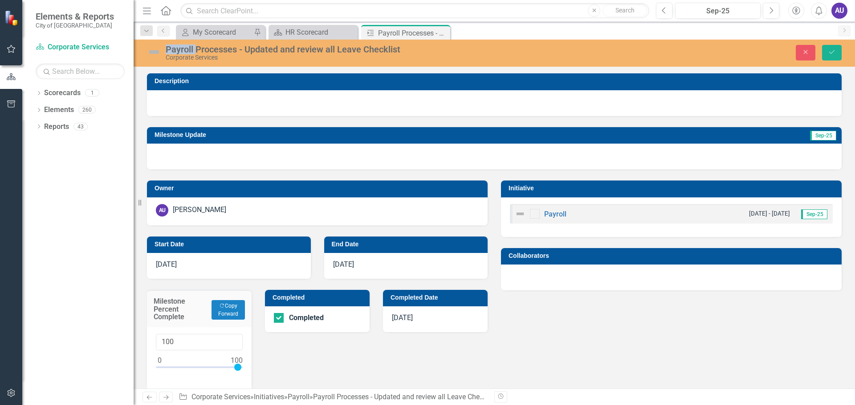
click at [190, 52] on div "Payroll Processes - Updated and review all Leave Checklist" at bounding box center [351, 50] width 371 height 10
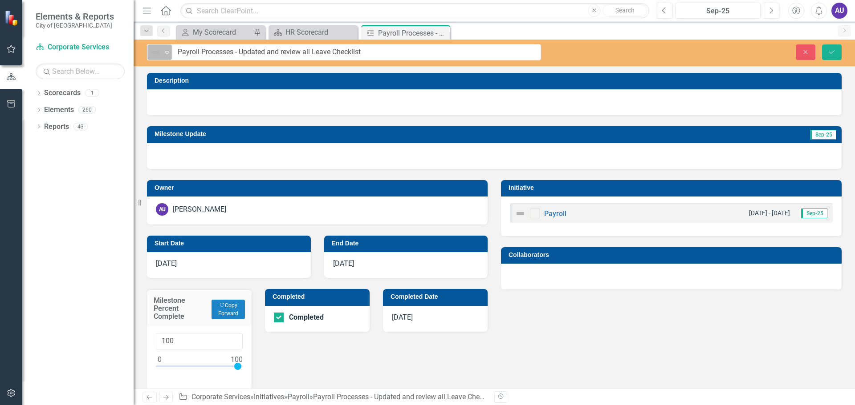
click at [167, 50] on icon "Expand" at bounding box center [166, 52] width 9 height 7
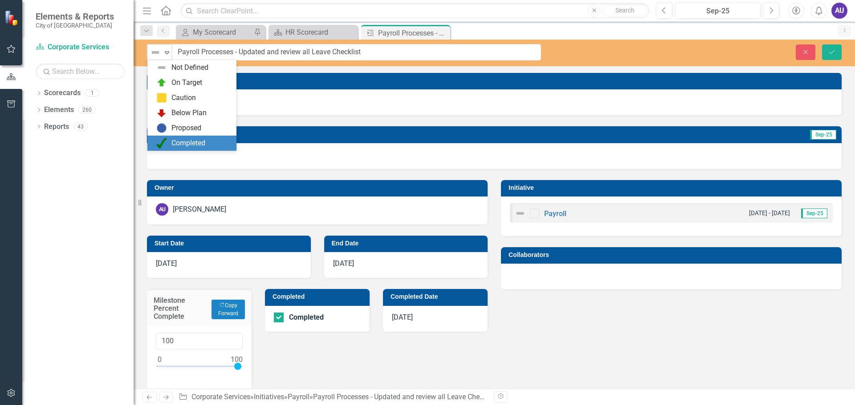
click at [173, 145] on div "Completed" at bounding box center [188, 143] width 34 height 10
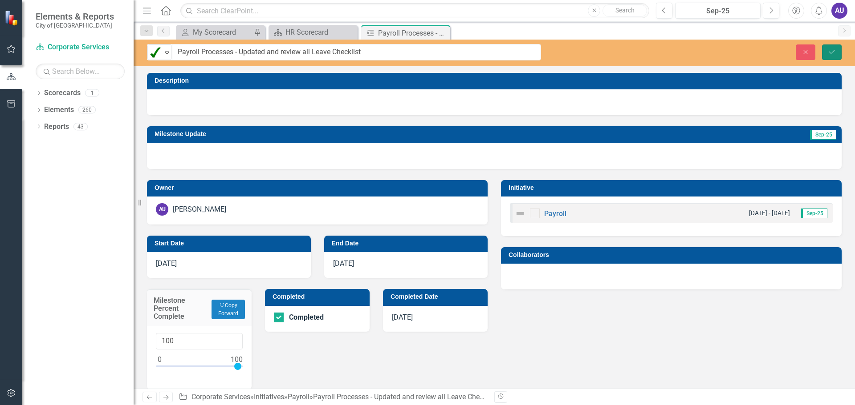
click at [831, 48] on button "Save" at bounding box center [832, 53] width 20 height 16
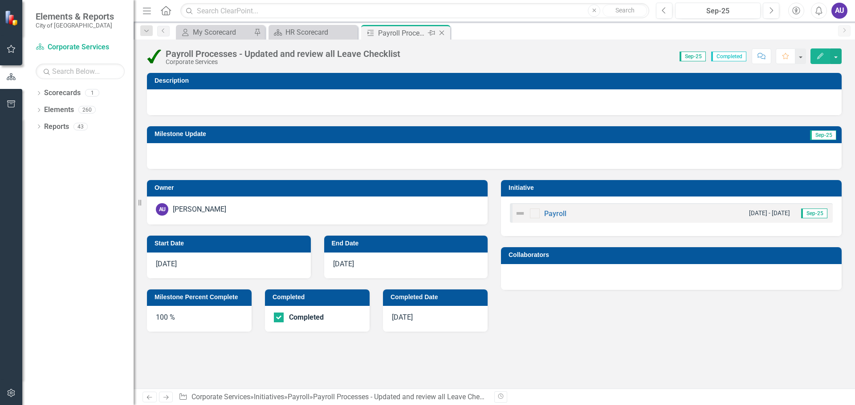
click at [442, 32] on icon "Close" at bounding box center [441, 32] width 9 height 7
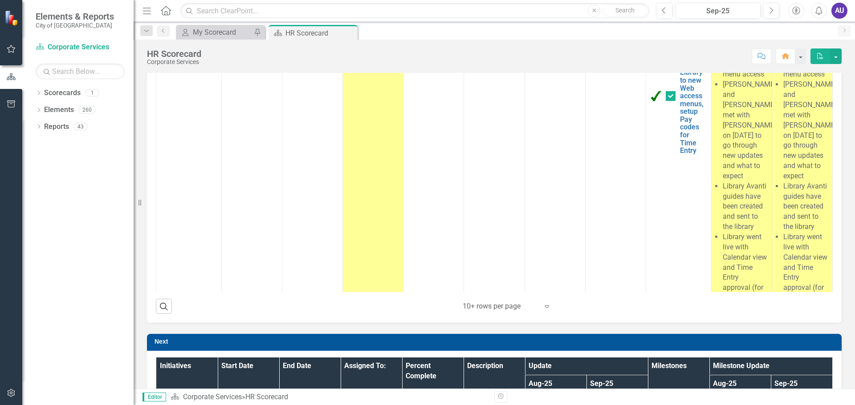
scroll to position [2091, 0]
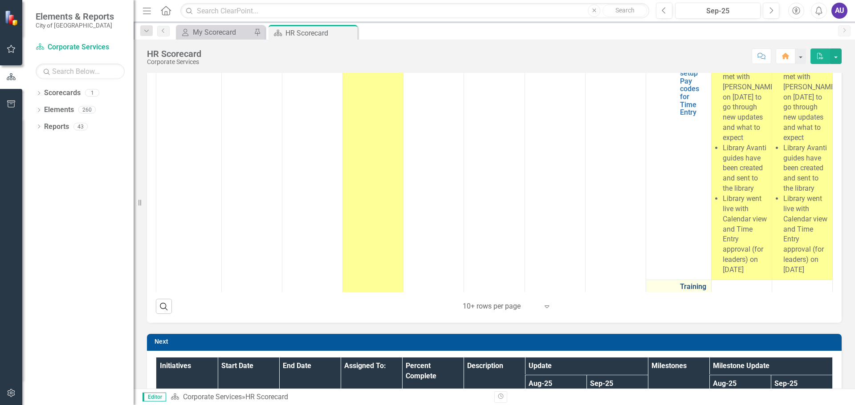
click at [680, 283] on link "Training - Schedule Training for RCMP" at bounding box center [695, 306] width 30 height 47
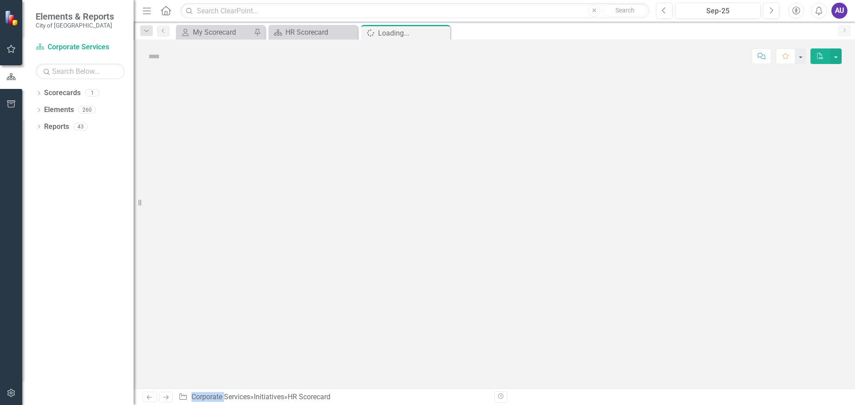
click at [673, 266] on div at bounding box center [494, 231] width 721 height 316
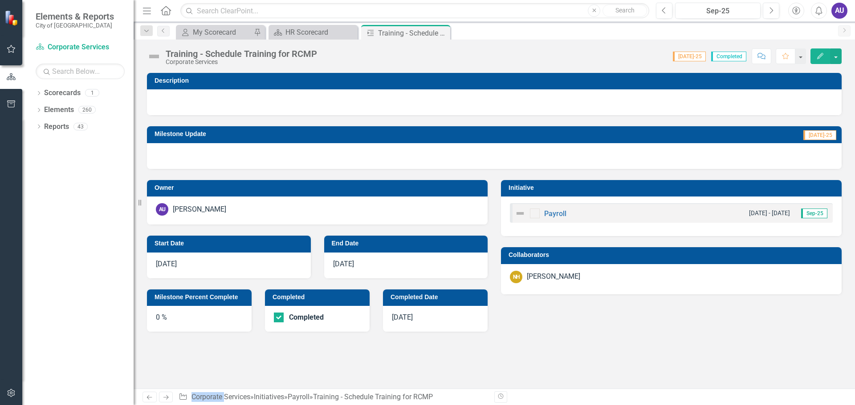
click at [218, 316] on div "0 %" at bounding box center [199, 319] width 105 height 26
click at [206, 312] on div "0 %" at bounding box center [199, 319] width 105 height 26
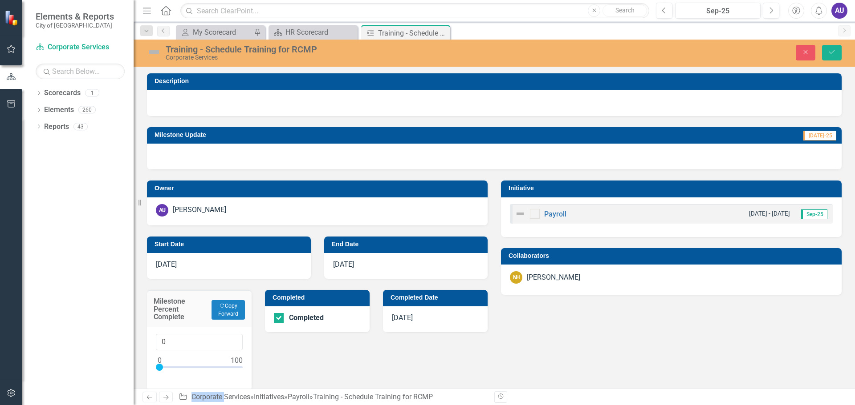
type input "100"
drag, startPoint x: 160, startPoint y: 366, endPoint x: 244, endPoint y: 369, distance: 83.8
click at [244, 369] on div "100" at bounding box center [199, 359] width 105 height 63
click at [159, 49] on img at bounding box center [154, 52] width 14 height 14
click at [189, 55] on div "Corporate Services" at bounding box center [351, 57] width 371 height 7
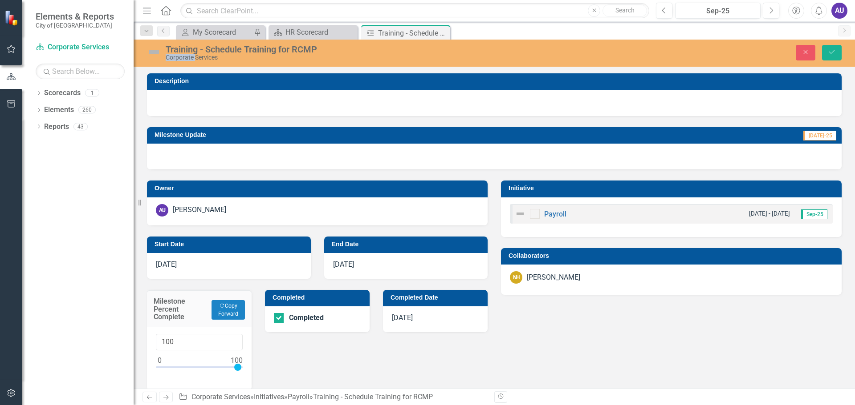
click at [189, 55] on div "Corporate Services" at bounding box center [351, 57] width 371 height 7
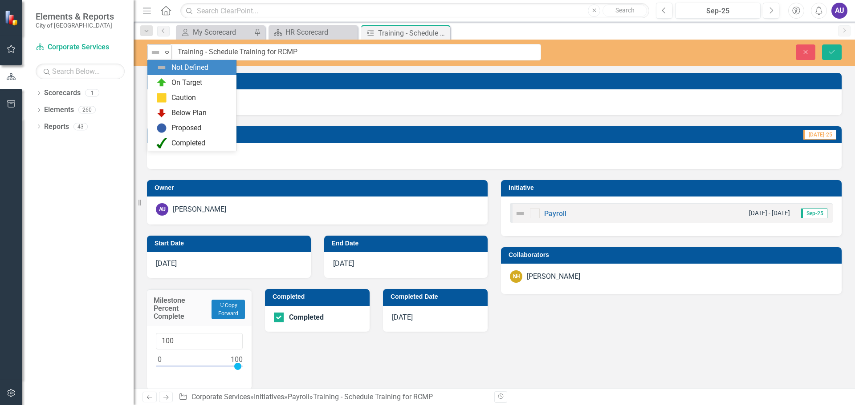
click at [165, 50] on icon "Expand" at bounding box center [166, 52] width 9 height 7
click at [171, 145] on div "Completed" at bounding box center [193, 143] width 75 height 11
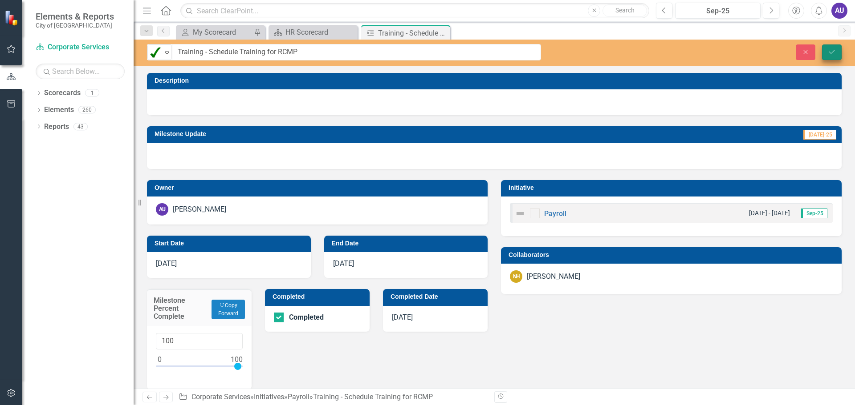
click at [837, 43] on div "option Completed, selected. Completed Expand Training - Schedule Training for R…" at bounding box center [494, 53] width 721 height 27
click at [830, 49] on icon "Save" at bounding box center [831, 52] width 8 height 6
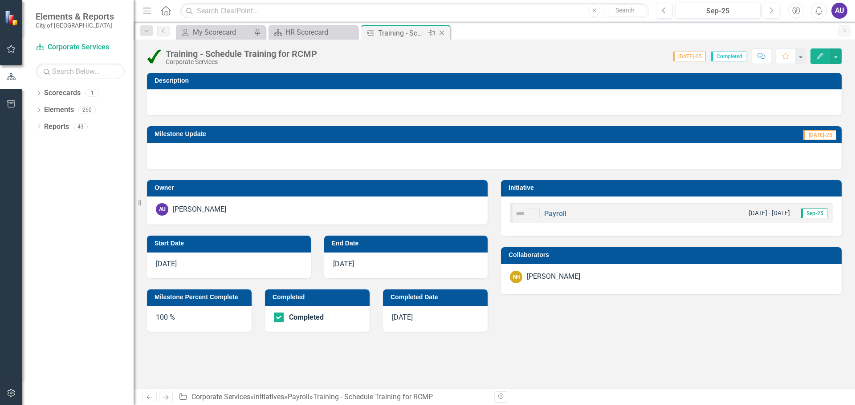
click at [442, 29] on icon "Close" at bounding box center [441, 32] width 9 height 7
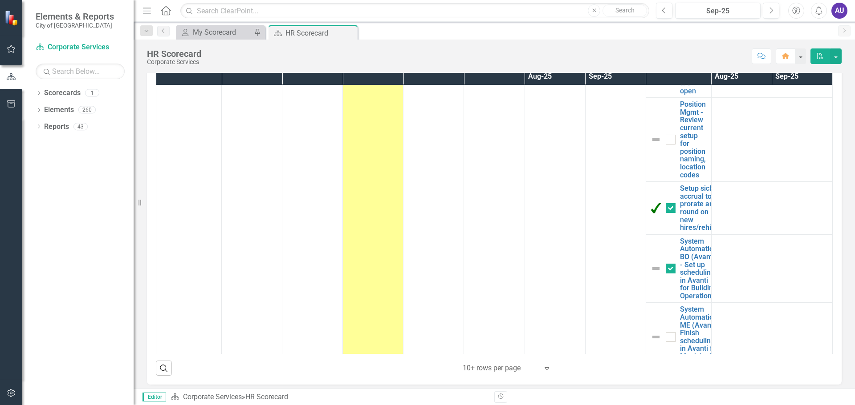
scroll to position [1575, 0]
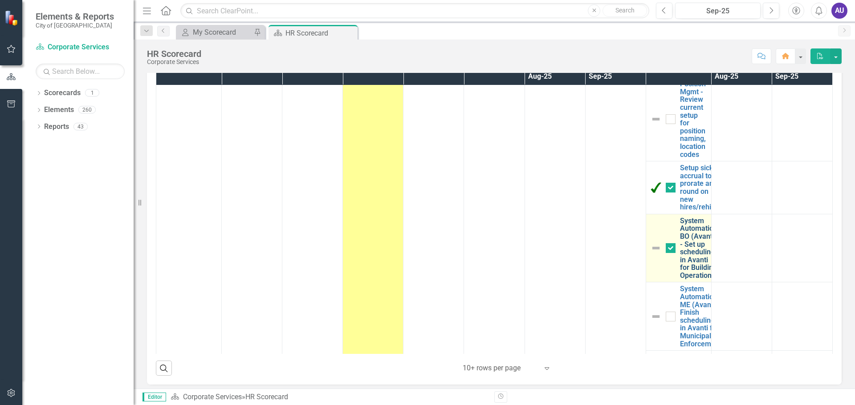
click at [689, 217] on link "System Automation BO (Avanti) - Set up scheduling in Avanti for Building Operat…" at bounding box center [698, 248] width 37 height 63
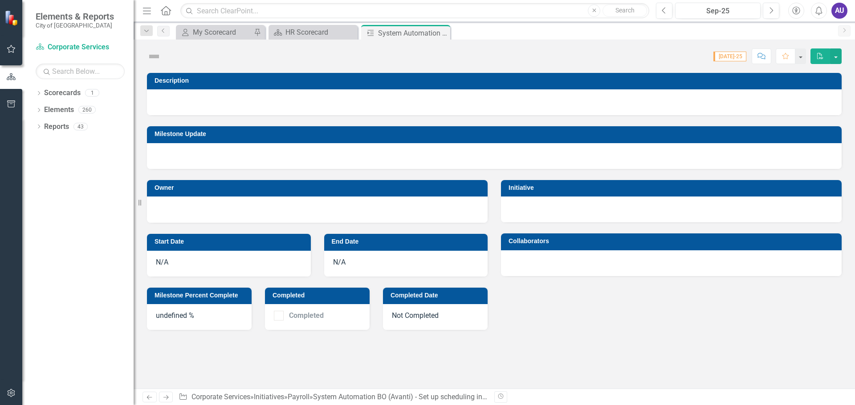
checkbox input "true"
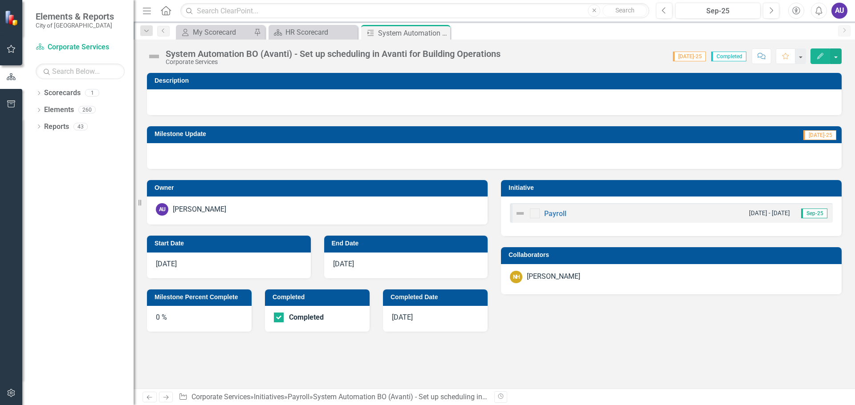
click at [178, 318] on div "0 %" at bounding box center [199, 319] width 105 height 26
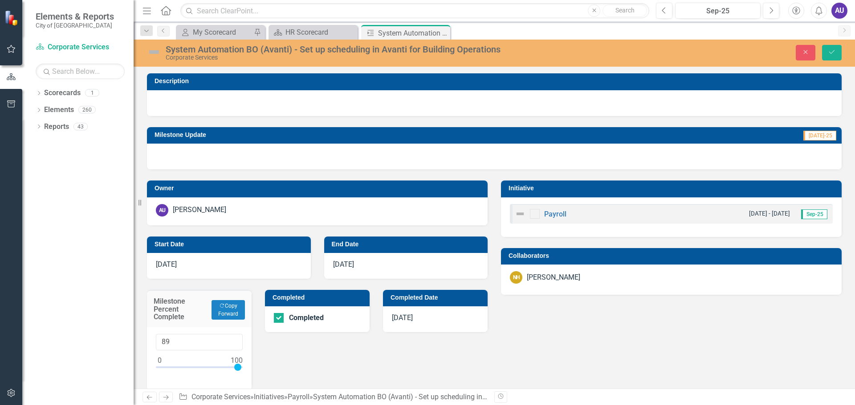
type input "100"
drag, startPoint x: 159, startPoint y: 367, endPoint x: 253, endPoint y: 368, distance: 94.4
click at [253, 368] on div "Milestone Percent Complete Copy Forward Copy Forward 100" at bounding box center [199, 335] width 118 height 112
click at [155, 53] on img at bounding box center [154, 52] width 14 height 14
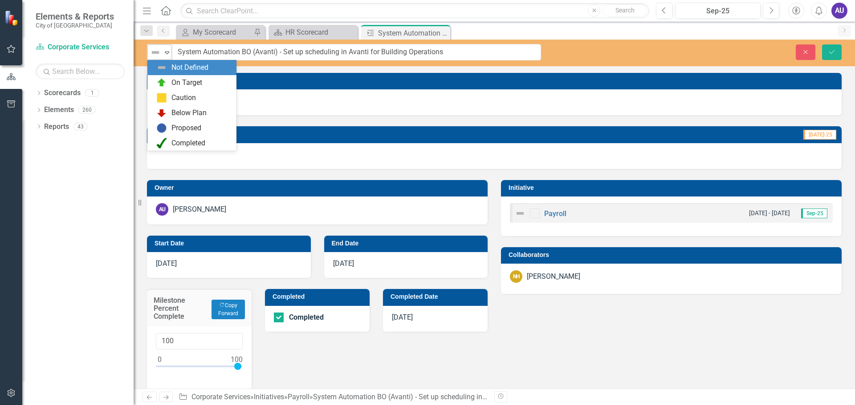
click at [160, 51] on img at bounding box center [155, 52] width 11 height 11
click at [178, 144] on div "Completed" at bounding box center [188, 143] width 34 height 10
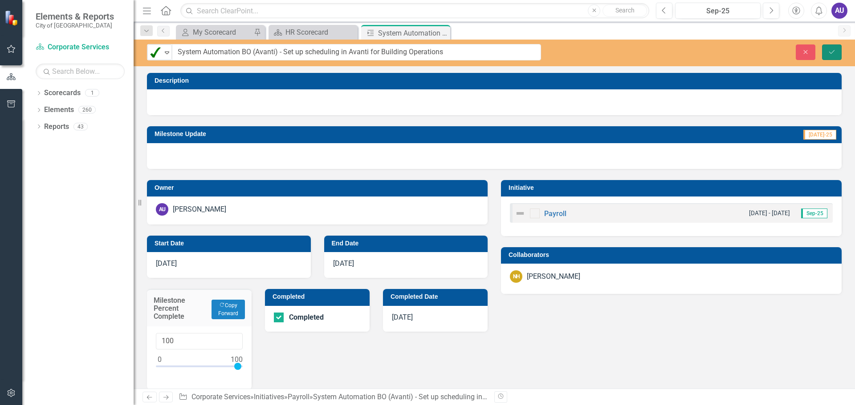
click at [826, 49] on button "Save" at bounding box center [832, 53] width 20 height 16
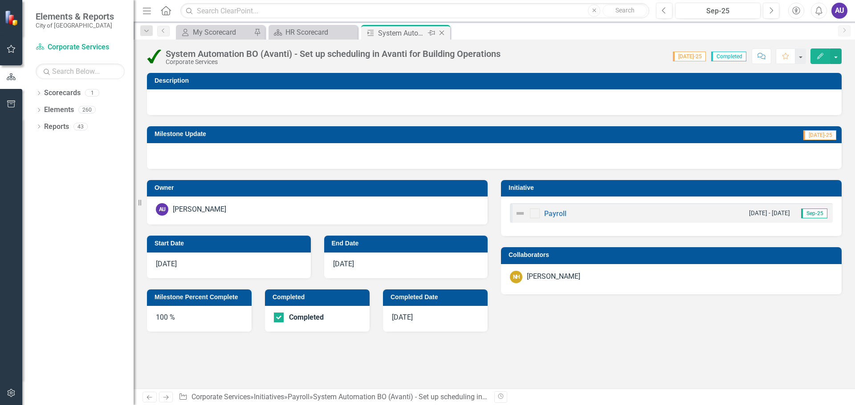
click at [441, 32] on icon "Close" at bounding box center [441, 32] width 9 height 7
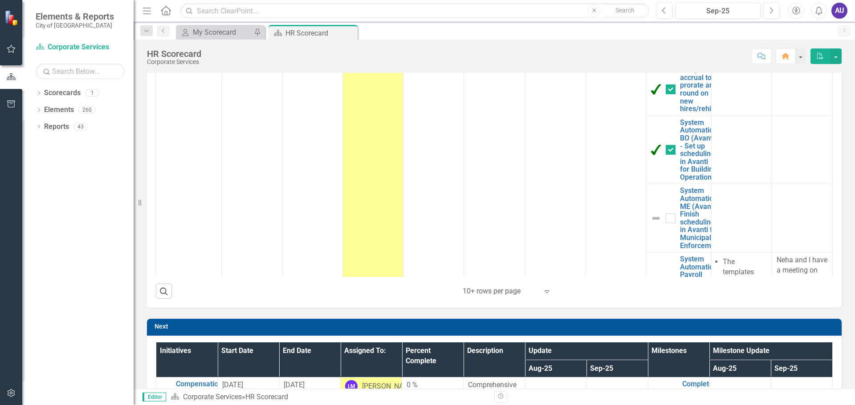
scroll to position [1589, 0]
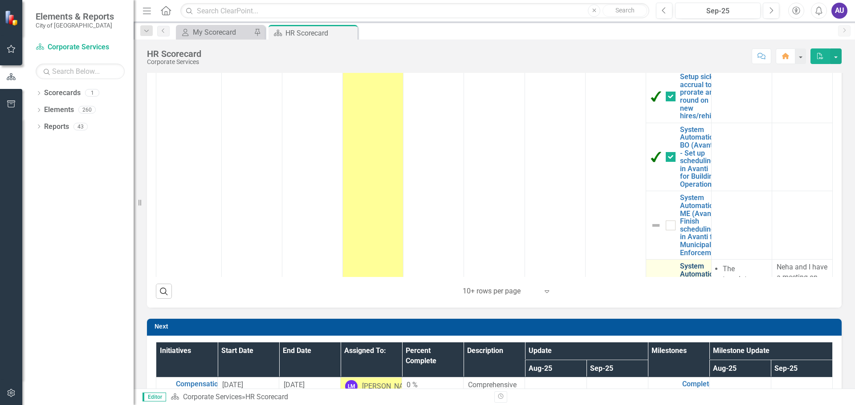
click at [693, 263] on link "System Automation Payroll (Avanti) - Employment Verification letters" at bounding box center [700, 290] width 40 height 55
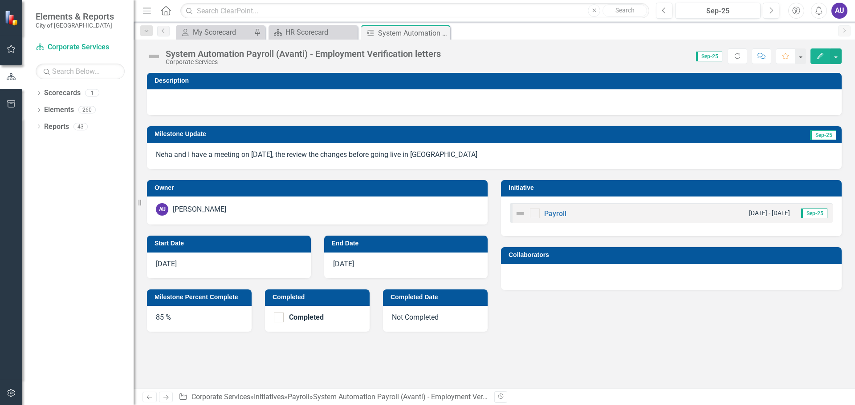
click at [185, 58] on div "System Automation Payroll (Avanti) - Employment Verification letters" at bounding box center [303, 54] width 275 height 10
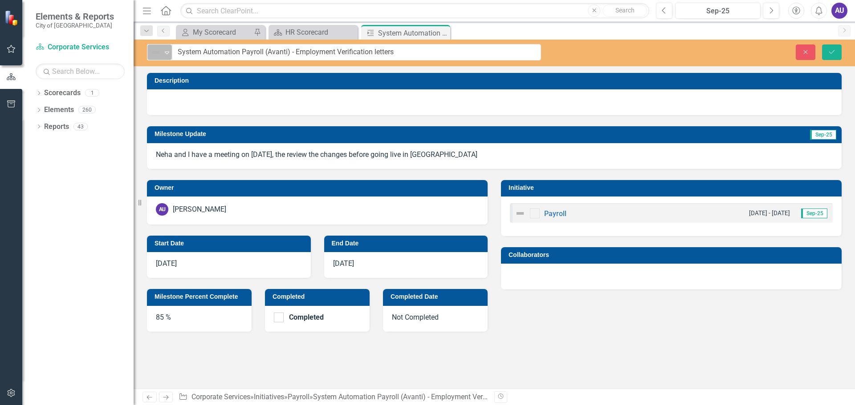
click at [170, 53] on icon "Expand" at bounding box center [166, 52] width 9 height 7
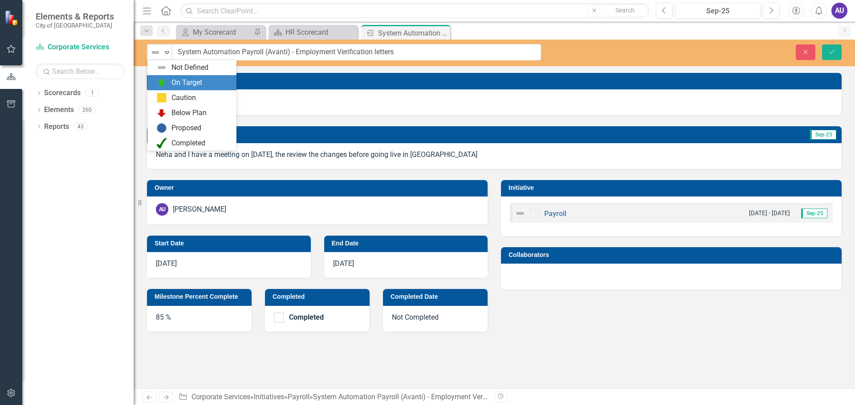
click at [186, 82] on div "On Target" at bounding box center [186, 83] width 31 height 10
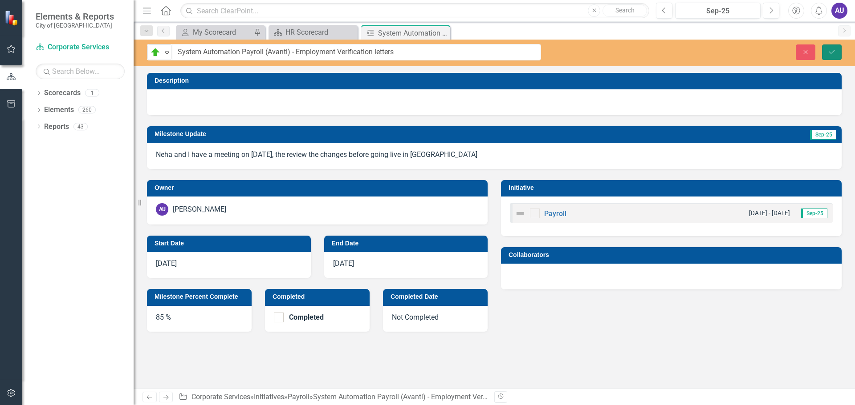
click at [832, 48] on button "Save" at bounding box center [832, 53] width 20 height 16
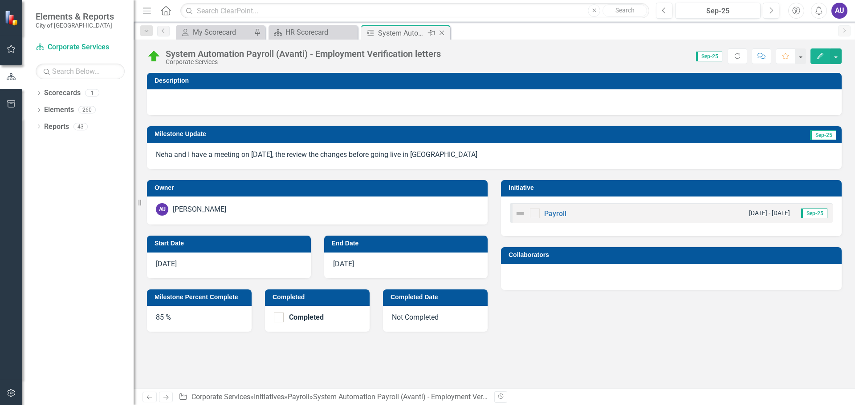
click at [440, 29] on div "Close" at bounding box center [442, 33] width 11 height 11
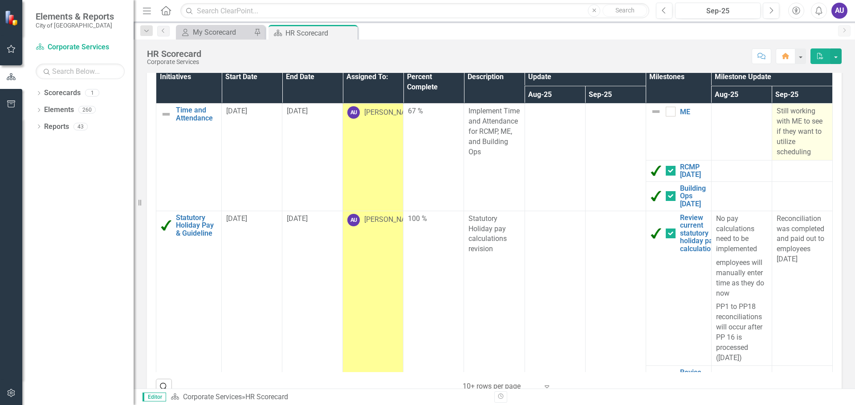
click at [793, 133] on p "Still working with ME to see if they want to utilize scheduling" at bounding box center [801, 131] width 51 height 51
drag, startPoint x: 793, startPoint y: 133, endPoint x: 796, endPoint y: 139, distance: 7.0
click at [793, 132] on p "Still working with ME to see if they want to utilize scheduling" at bounding box center [801, 131] width 51 height 51
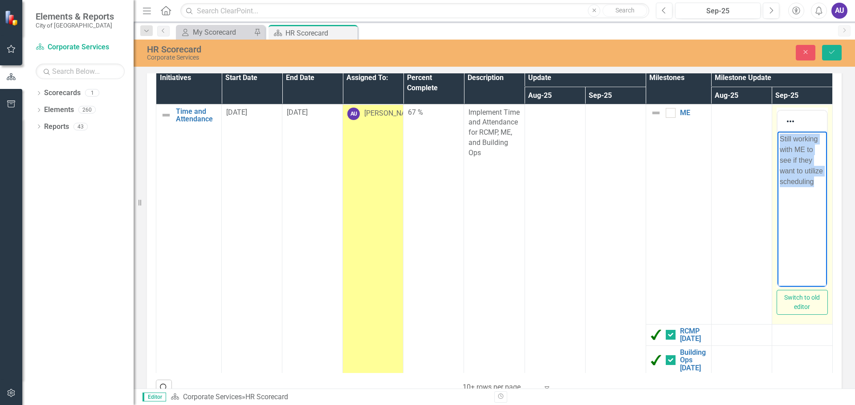
drag, startPoint x: 818, startPoint y: 182, endPoint x: 1533, endPoint y: 271, distance: 720.7
click at [777, 139] on html "Still working with ME to see if they want to utilize scheduling" at bounding box center [801, 198] width 49 height 134
copy p "Still working with ME to see if they want to utilize scheduling"
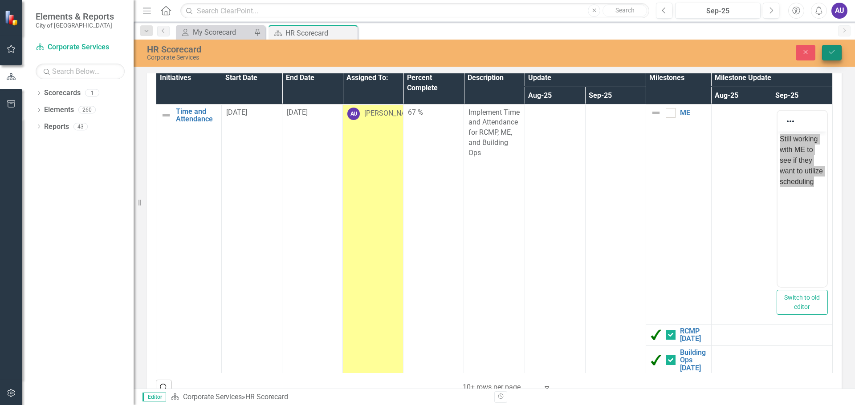
click at [833, 49] on icon "Save" at bounding box center [831, 52] width 8 height 6
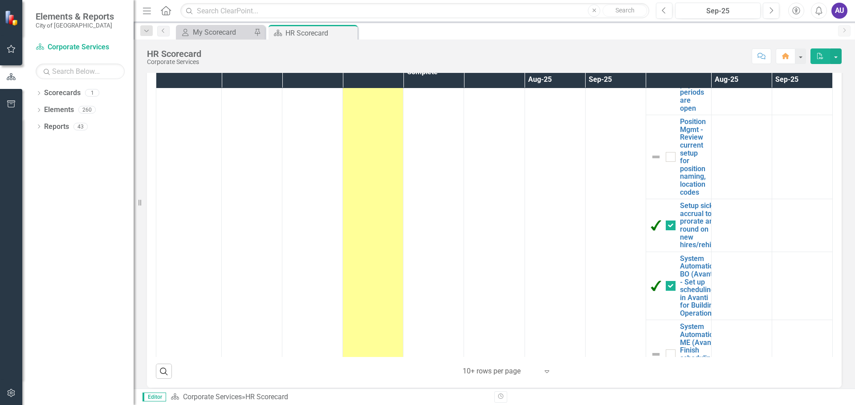
scroll to position [1582, 0]
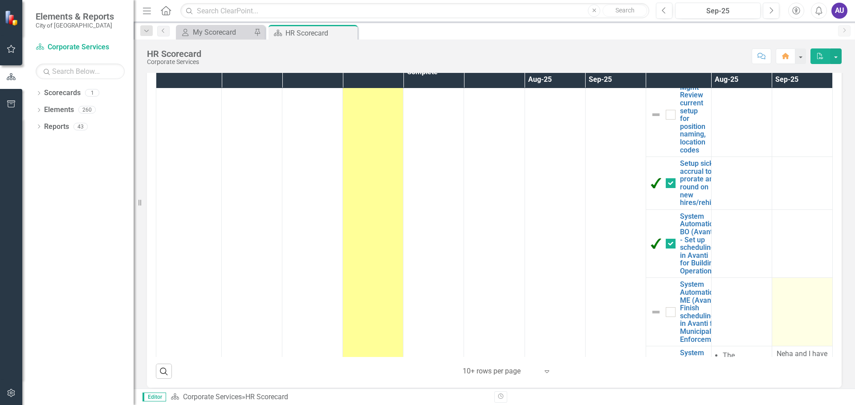
click at [791, 279] on td at bounding box center [801, 312] width 61 height 69
click at [791, 278] on td at bounding box center [801, 312] width 61 height 69
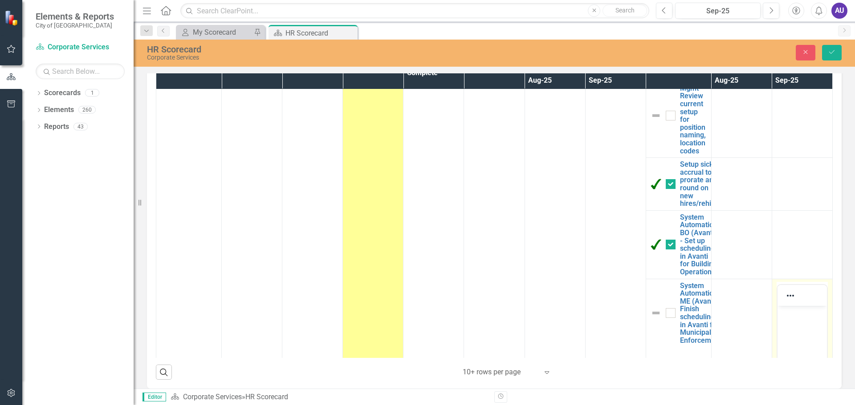
scroll to position [0, 0]
click at [790, 319] on body "Rich Text Area. Press ALT-0 for help." at bounding box center [801, 373] width 49 height 134
click at [833, 49] on button "Save" at bounding box center [832, 53] width 20 height 16
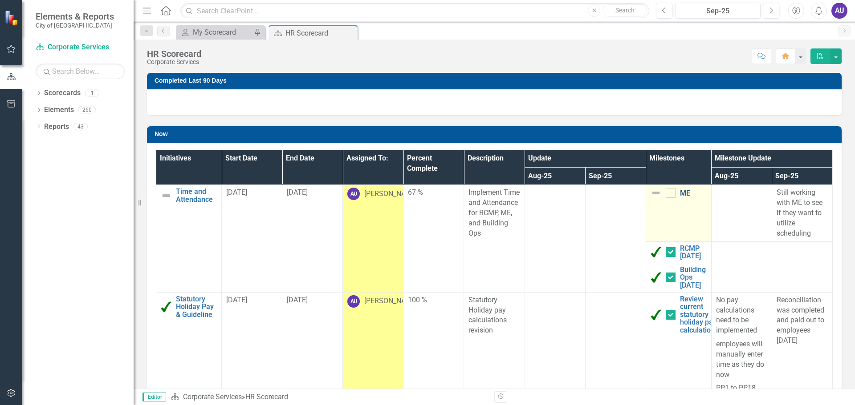
click at [680, 193] on link "ME" at bounding box center [693, 194] width 27 height 8
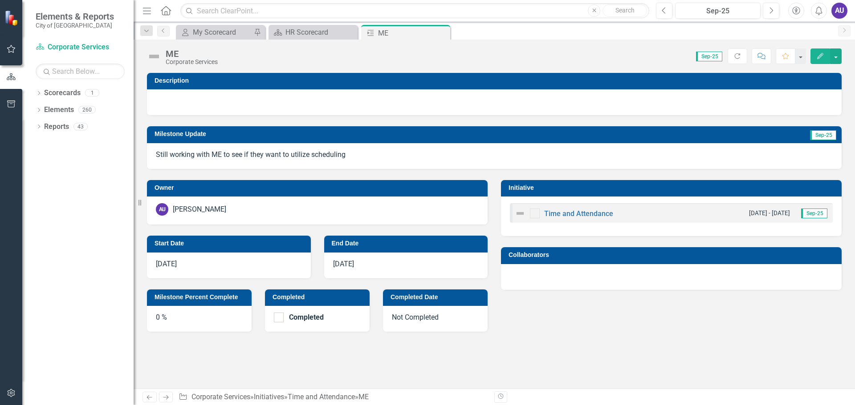
click at [172, 55] on div "ME" at bounding box center [192, 54] width 52 height 10
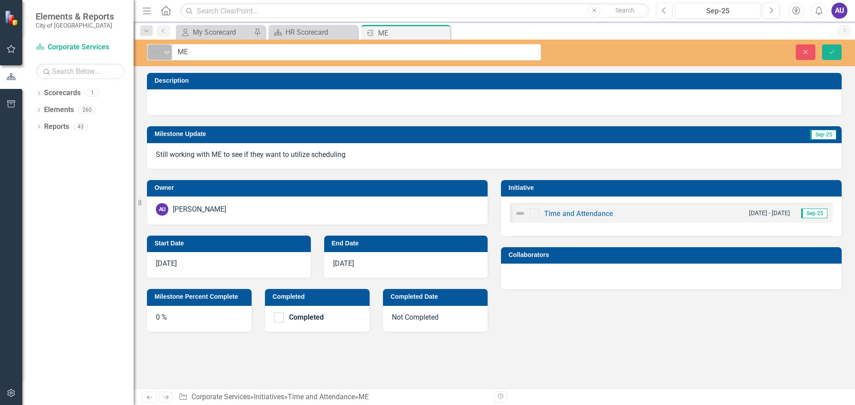
click at [171, 50] on icon "Expand" at bounding box center [166, 52] width 9 height 7
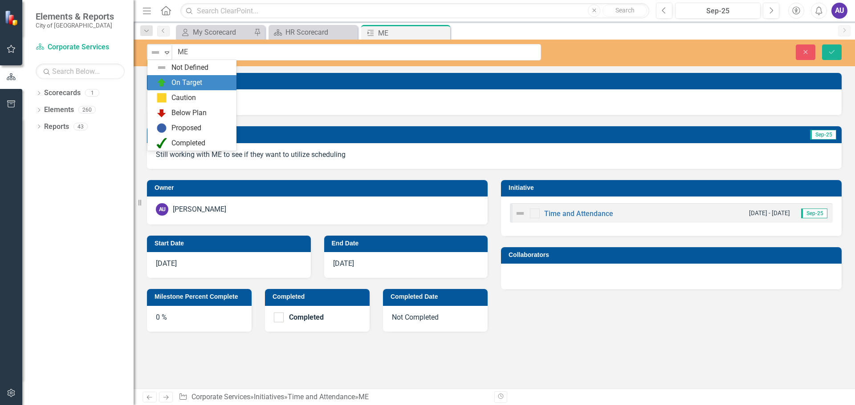
click at [191, 86] on div "On Target" at bounding box center [186, 83] width 31 height 10
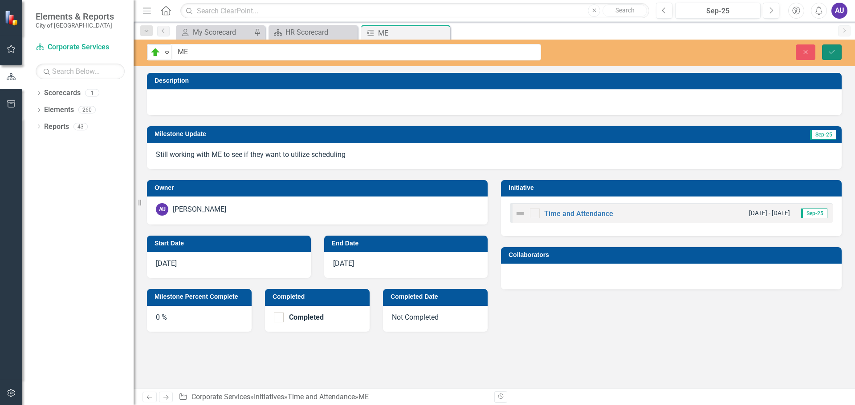
click at [829, 56] on button "Save" at bounding box center [832, 53] width 20 height 16
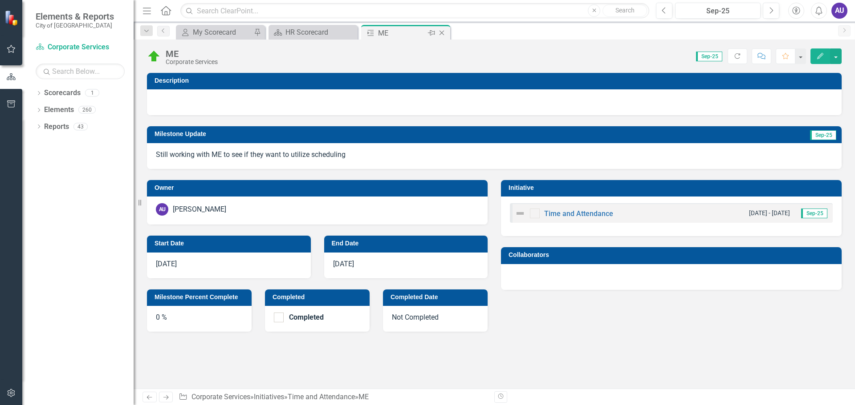
click at [446, 34] on div "Close" at bounding box center [442, 33] width 11 height 11
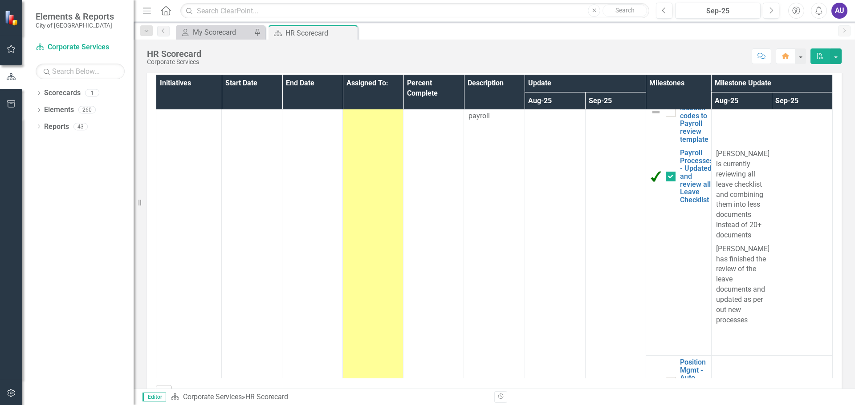
scroll to position [1028, 0]
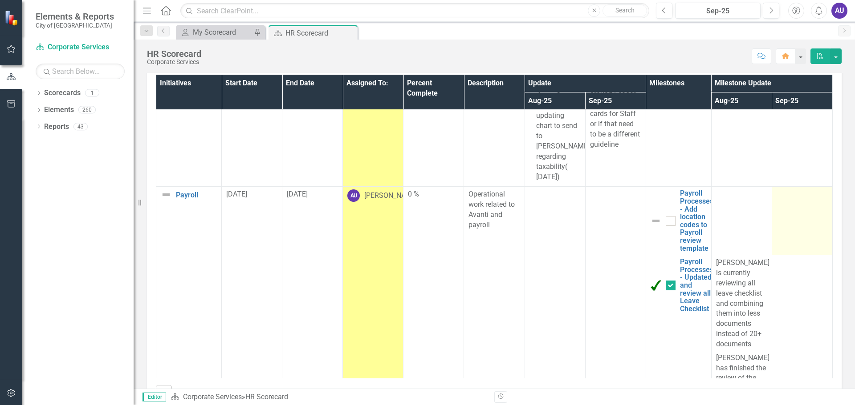
click at [782, 189] on td at bounding box center [801, 221] width 61 height 69
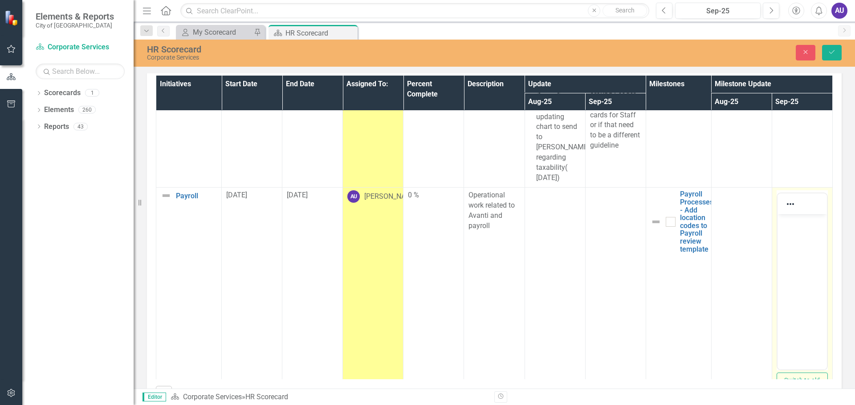
scroll to position [0, 0]
click at [802, 231] on body "Rich Text Area. Press ALT-0 for help." at bounding box center [801, 282] width 49 height 134
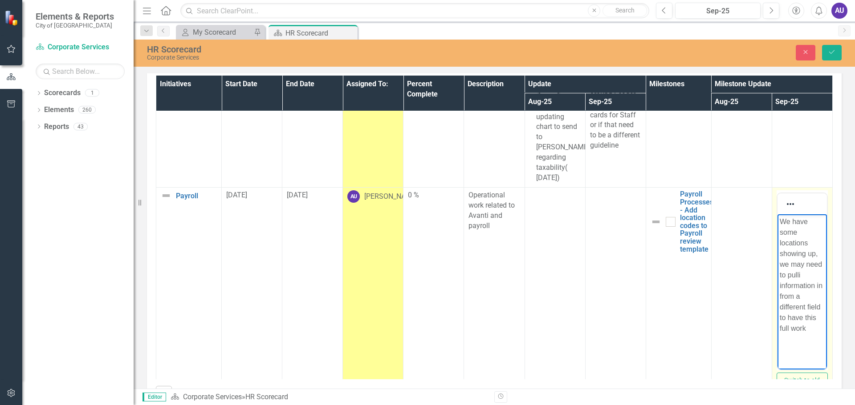
click at [799, 276] on p "We have some locations showing up, we may need to pulli information in from a d…" at bounding box center [801, 276] width 45 height 118
click at [814, 275] on p "We have some locations showing up, we may need to pulliing information in from …" at bounding box center [801, 276] width 45 height 118
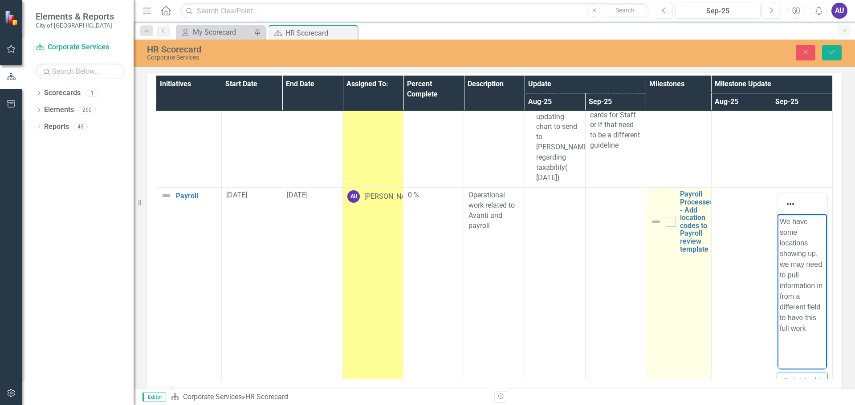
click at [659, 235] on td "Payroll Processes - Add location codes to Payroll review template Edit Edit Mil…" at bounding box center [677, 298] width 65 height 220
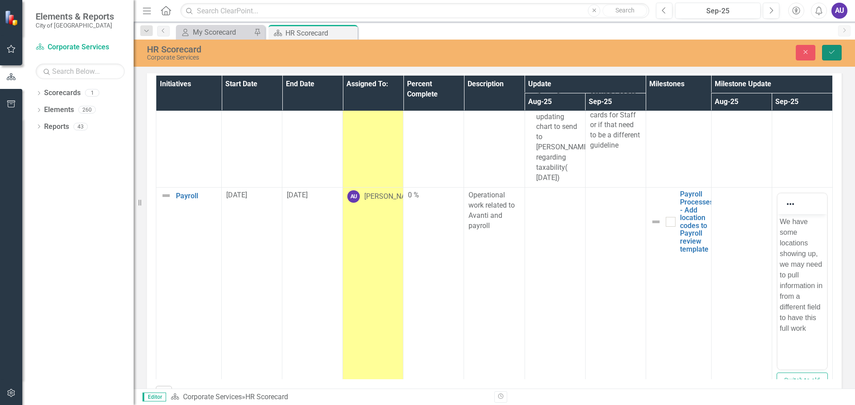
click at [832, 50] on icon "Save" at bounding box center [831, 52] width 8 height 6
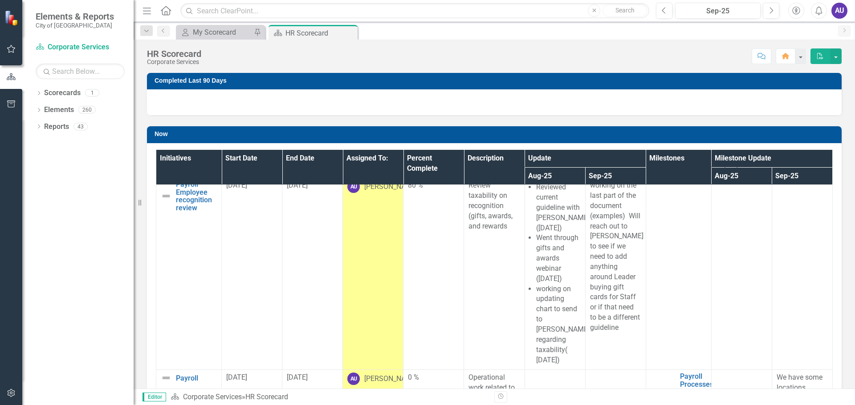
scroll to position [1022, 0]
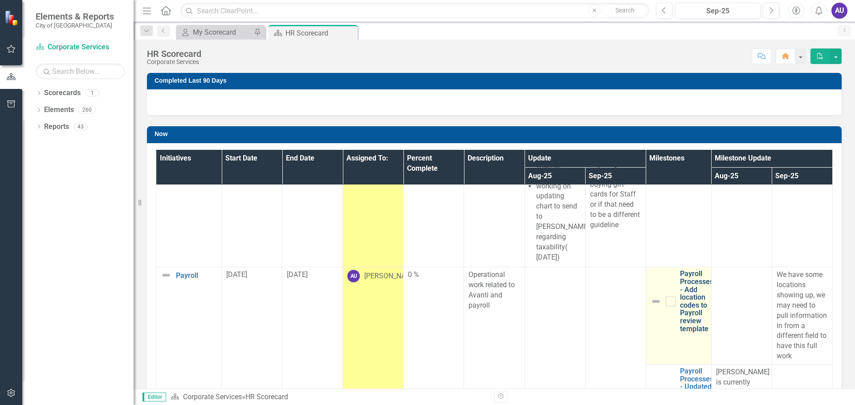
click at [680, 271] on link "Payroll Processes - Add location codes to Payroll review template" at bounding box center [696, 301] width 33 height 63
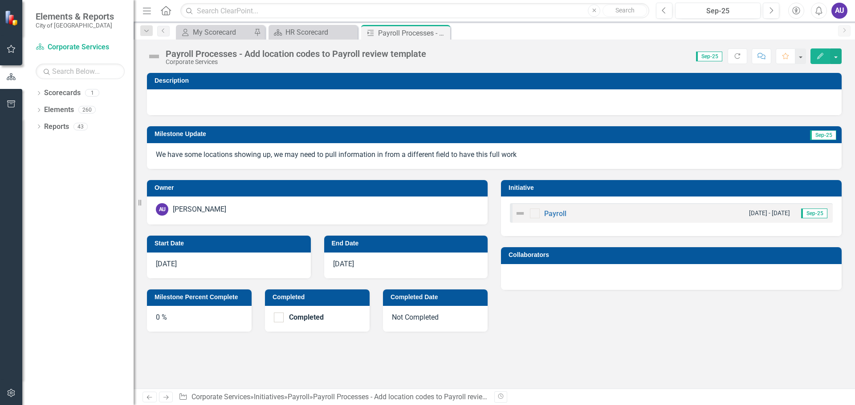
click at [179, 54] on div "Payroll Processes - Add location codes to Payroll review template" at bounding box center [296, 54] width 260 height 10
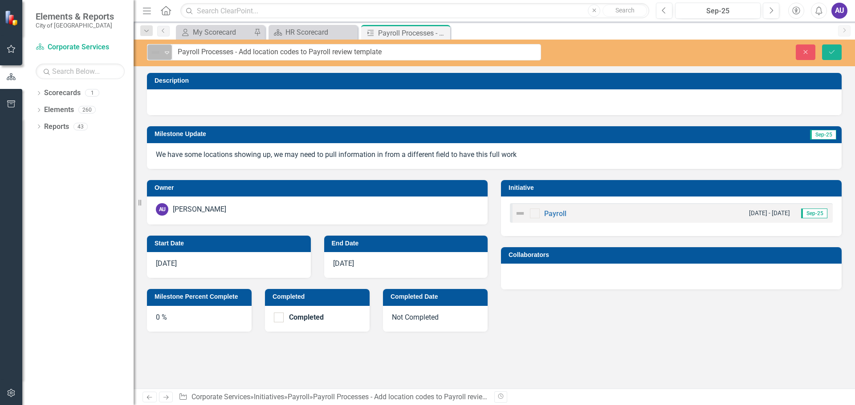
click at [166, 54] on icon at bounding box center [167, 53] width 4 height 3
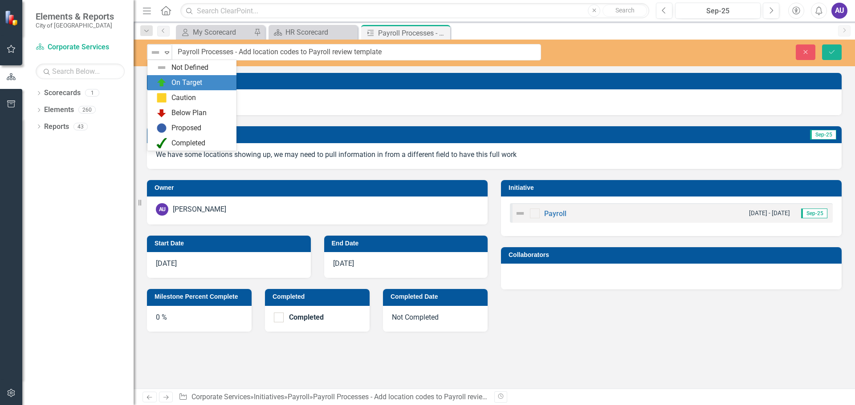
click at [172, 81] on div "On Target" at bounding box center [186, 83] width 31 height 10
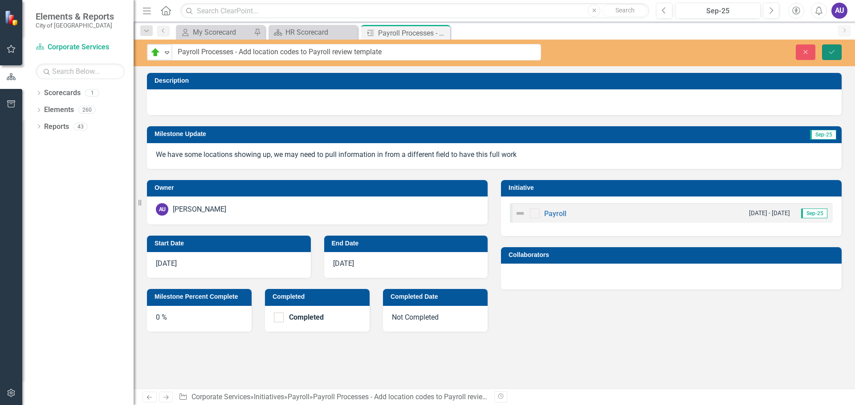
click at [826, 49] on button "Save" at bounding box center [832, 53] width 20 height 16
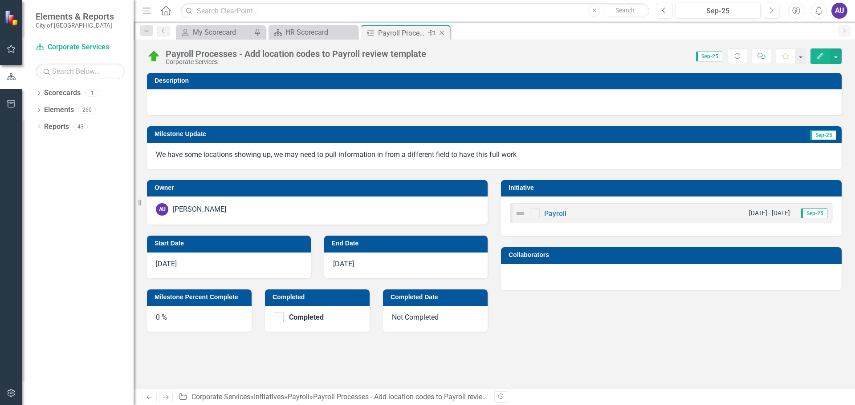
click at [443, 30] on icon "Close" at bounding box center [441, 32] width 9 height 7
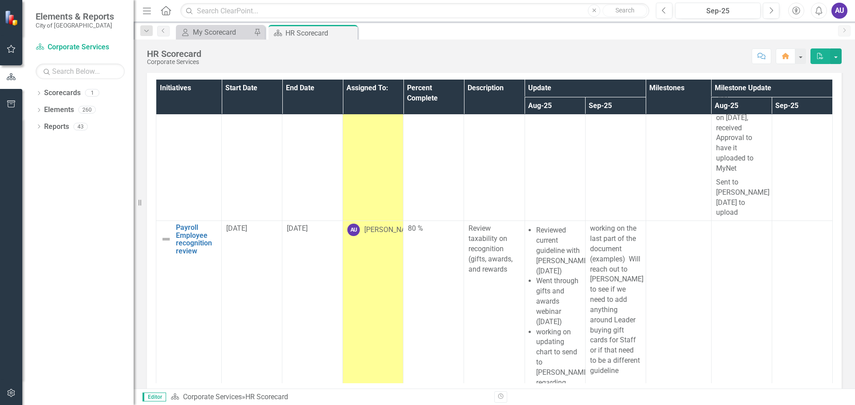
scroll to position [816, 0]
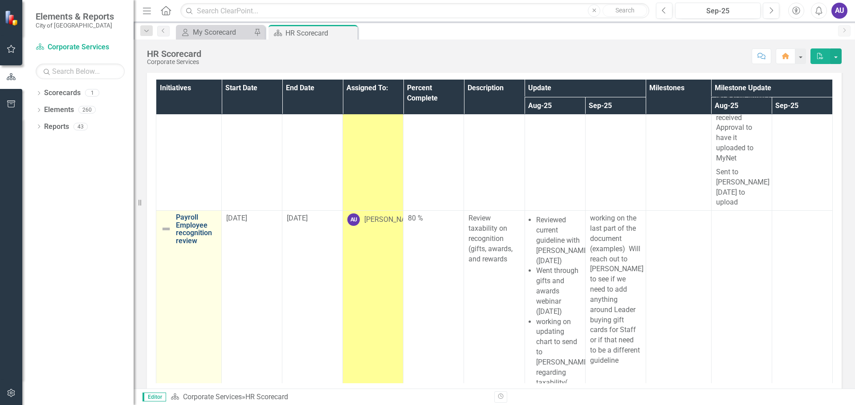
click at [186, 214] on link "Payroll Employee recognition review" at bounding box center [196, 229] width 41 height 31
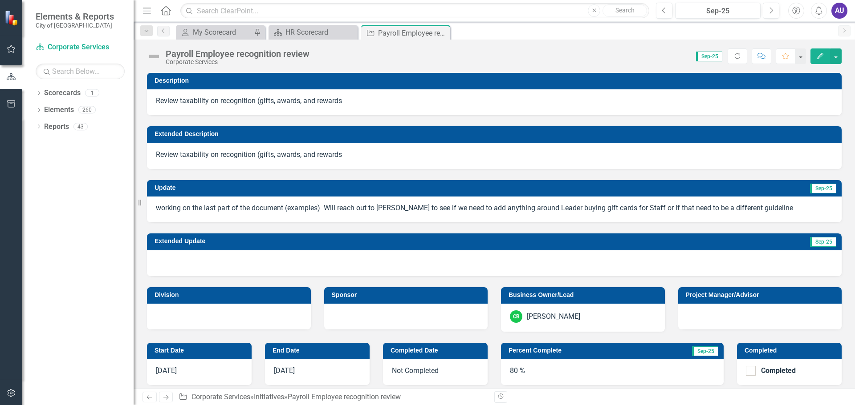
click at [157, 55] on img at bounding box center [154, 56] width 14 height 14
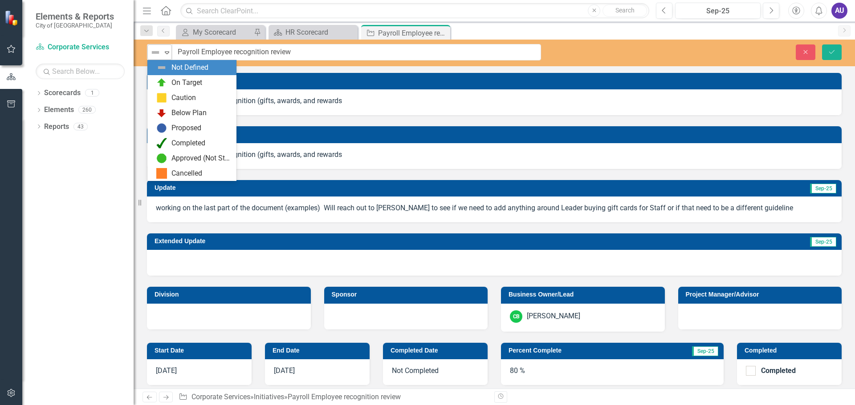
click at [168, 53] on icon at bounding box center [167, 53] width 4 height 3
click at [178, 81] on div "On Target" at bounding box center [186, 83] width 31 height 10
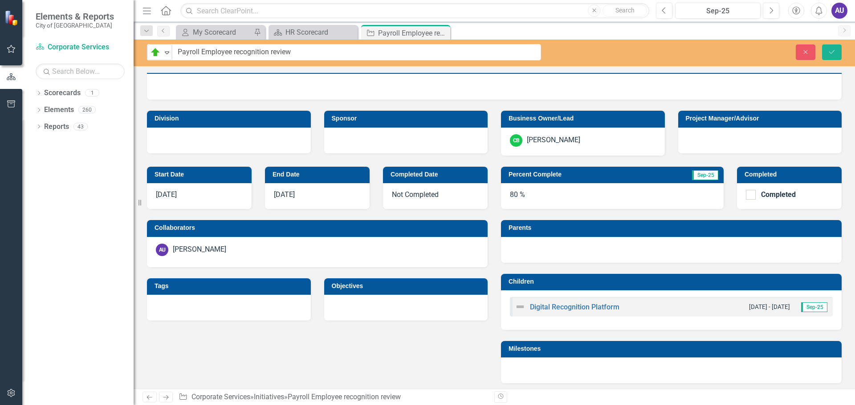
scroll to position [178, 0]
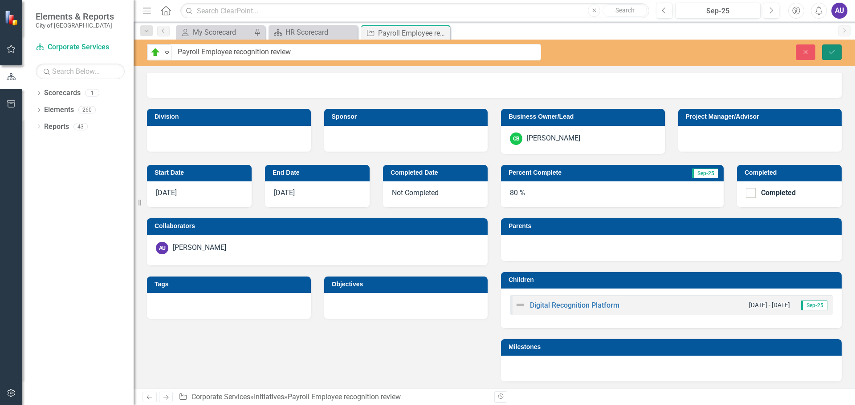
click at [839, 49] on button "Save" at bounding box center [832, 53] width 20 height 16
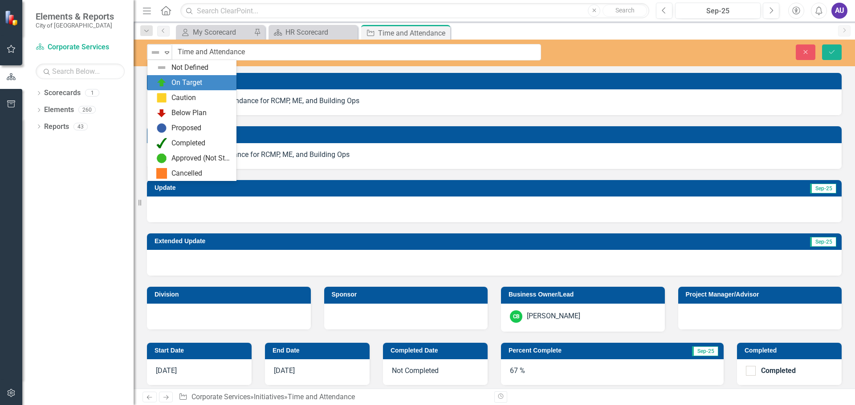
click at [167, 80] on div "On Target" at bounding box center [193, 82] width 75 height 11
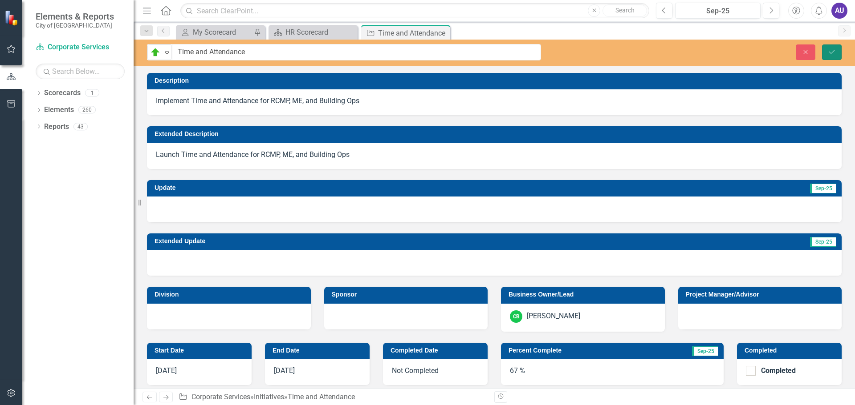
click at [827, 49] on button "Save" at bounding box center [832, 53] width 20 height 16
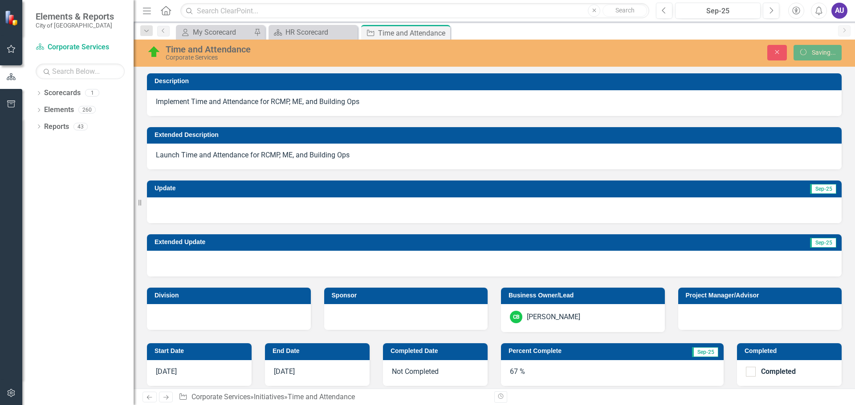
checkbox input "false"
checkbox input "true"
click at [441, 32] on icon at bounding box center [441, 33] width 5 height 5
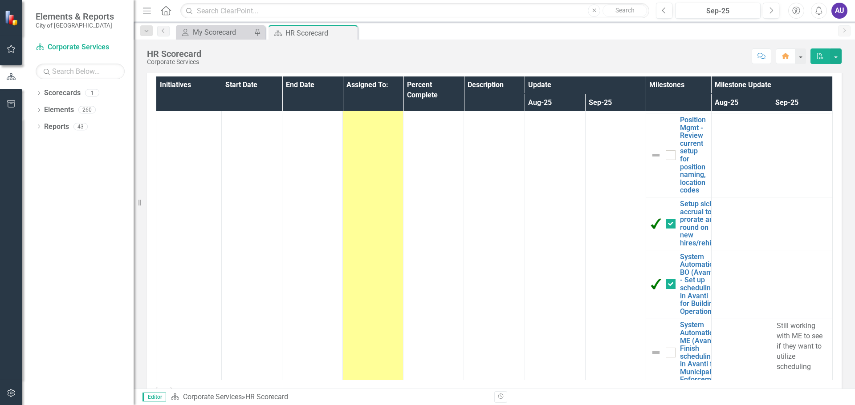
scroll to position [1619, 0]
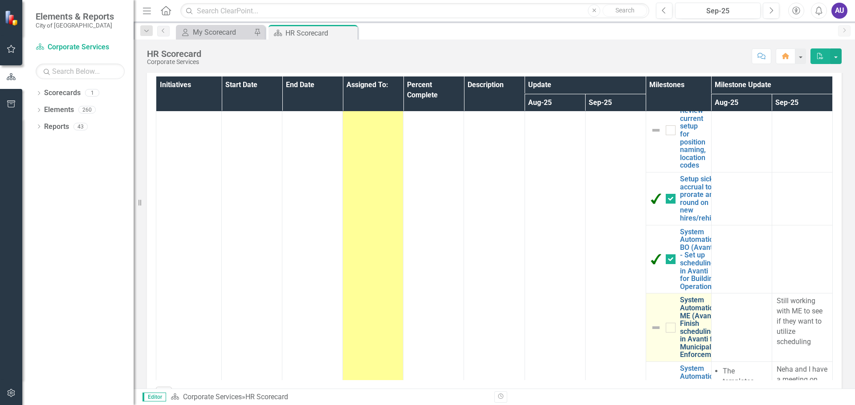
click at [680, 296] on link "System Automation ME (Avanti)- Finish scheduling in Avanti for Municipal Enforc…" at bounding box center [700, 327] width 41 height 63
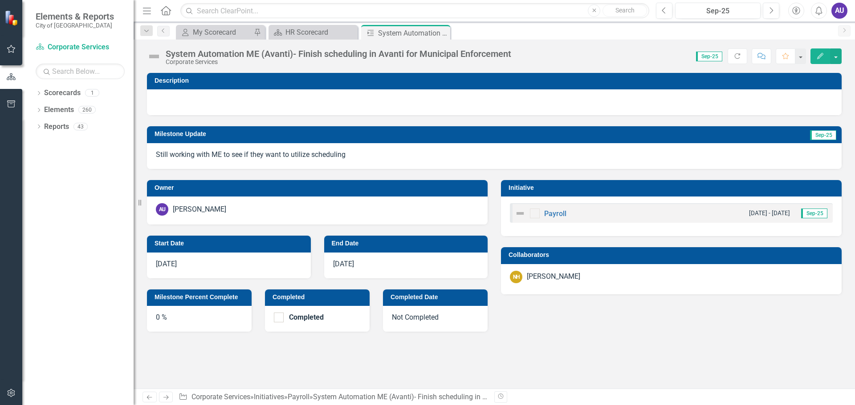
click at [199, 56] on div "System Automation ME (Avanti)- Finish scheduling in Avanti for Municipal Enforc…" at bounding box center [338, 54] width 345 height 10
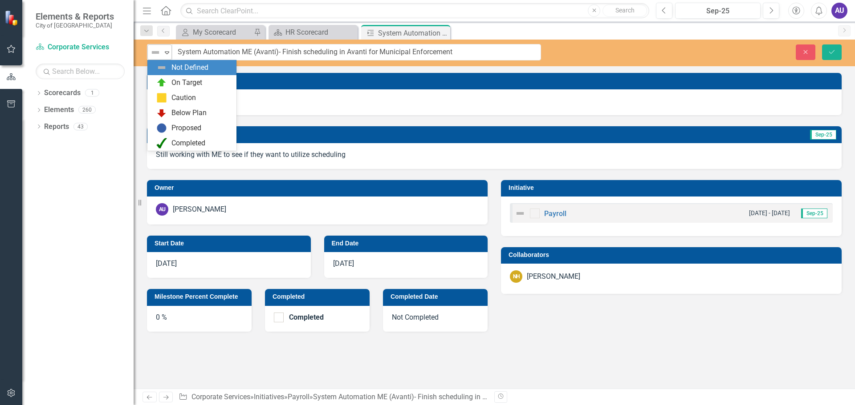
click at [167, 49] on icon "Expand" at bounding box center [166, 52] width 9 height 7
click at [180, 81] on div "On Target" at bounding box center [186, 83] width 31 height 10
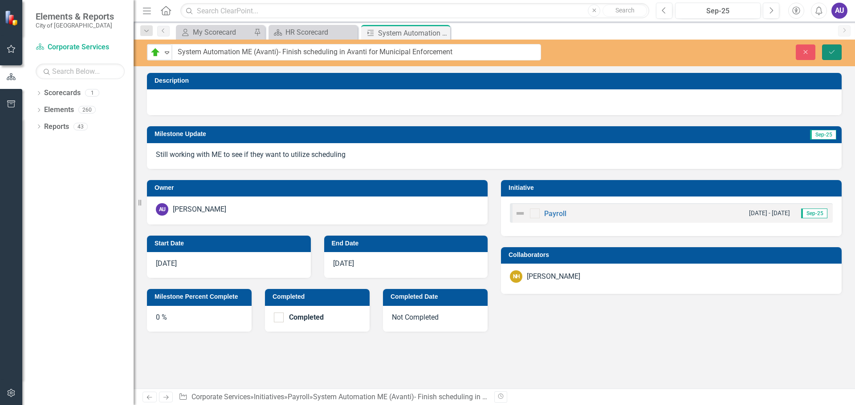
click at [831, 48] on button "Save" at bounding box center [832, 53] width 20 height 16
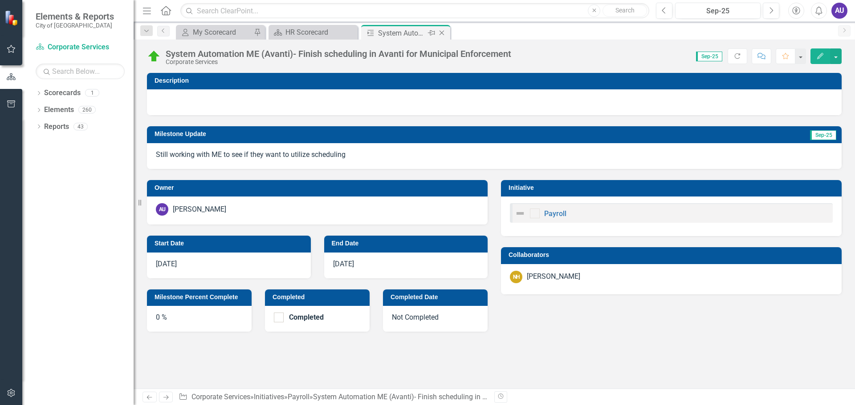
click at [442, 32] on icon "Close" at bounding box center [441, 32] width 9 height 7
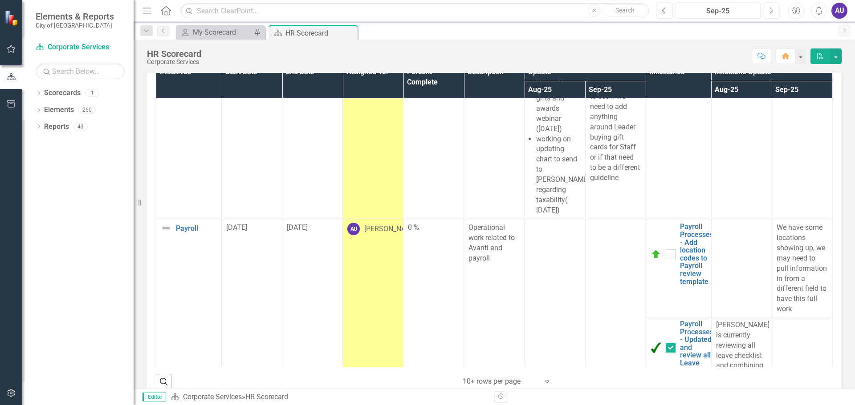
scroll to position [1012, 0]
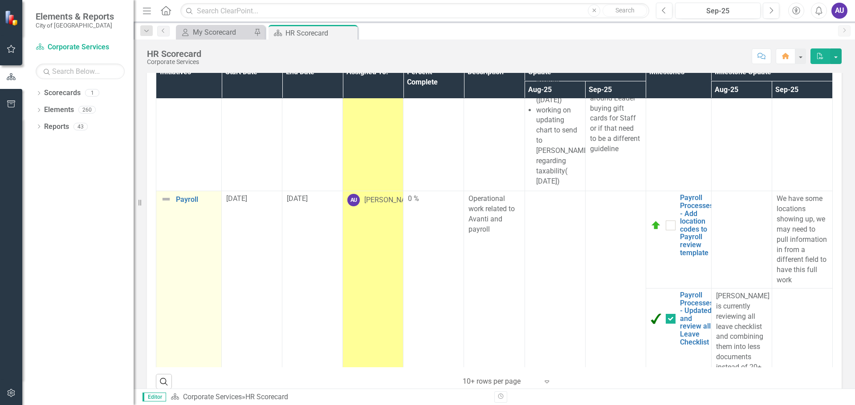
click at [190, 194] on div "Payroll" at bounding box center [189, 199] width 56 height 11
click at [182, 196] on link "Payroll" at bounding box center [196, 200] width 41 height 8
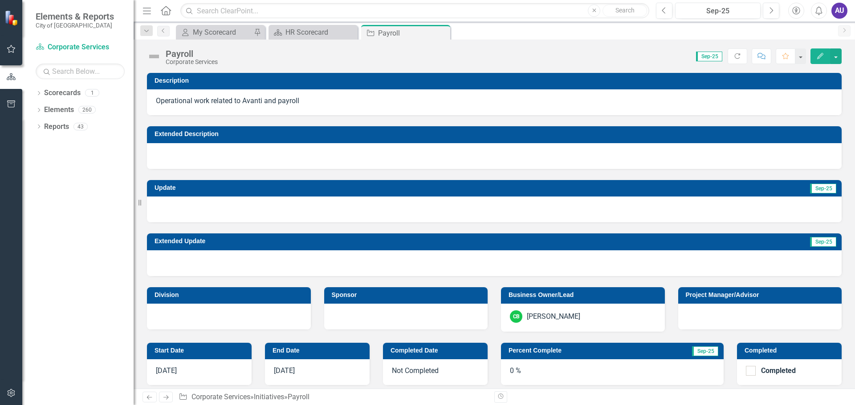
click at [180, 53] on div "Payroll" at bounding box center [192, 54] width 52 height 10
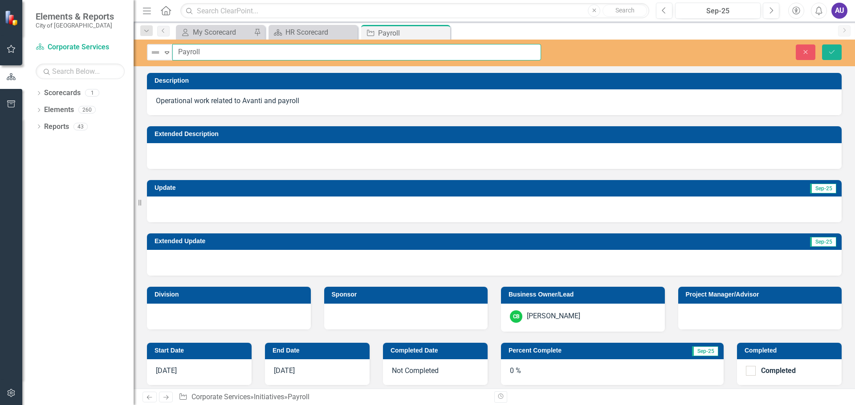
click at [172, 49] on div "Not Defined Expand Payroll" at bounding box center [344, 52] width 394 height 16
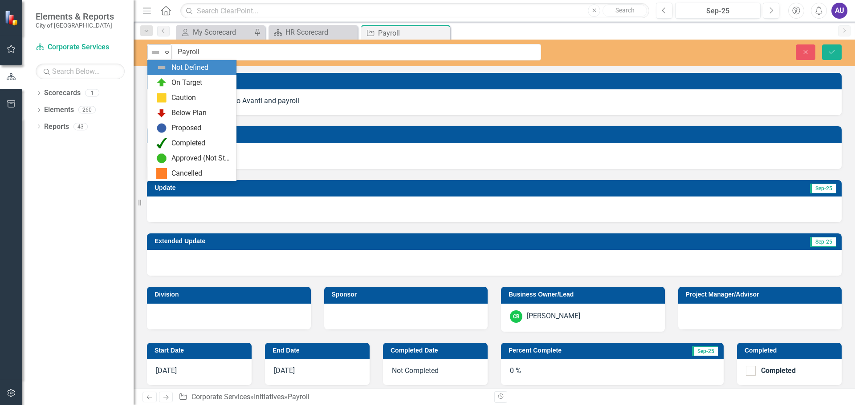
click at [165, 54] on icon "Expand" at bounding box center [166, 52] width 9 height 7
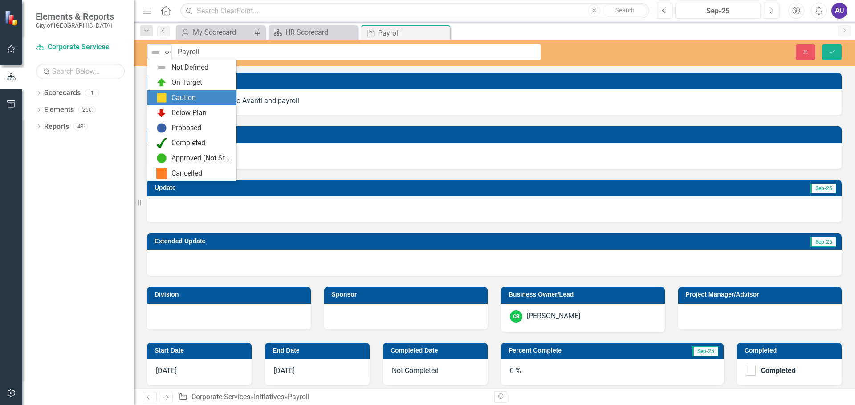
click at [179, 84] on div "On Target" at bounding box center [186, 83] width 31 height 10
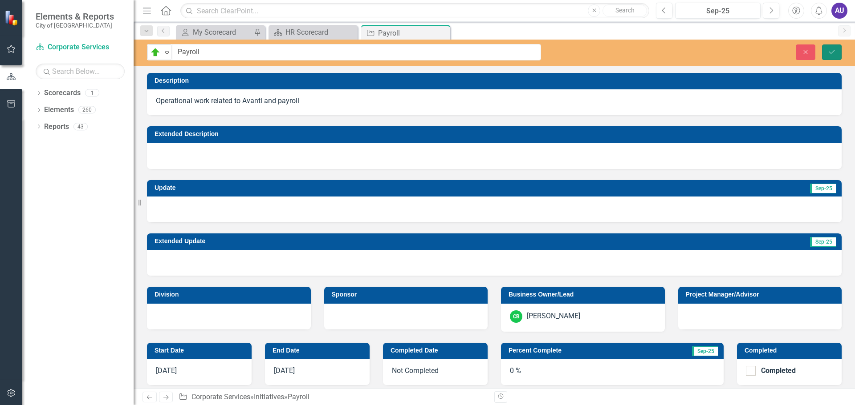
click at [826, 51] on button "Save" at bounding box center [832, 53] width 20 height 16
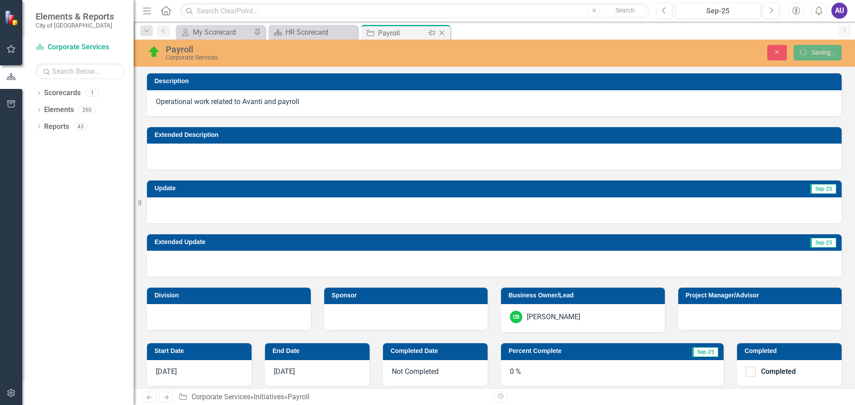
checkbox input "false"
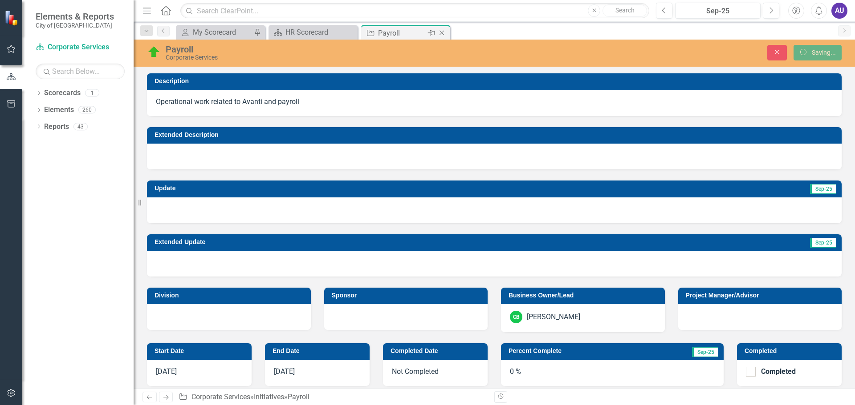
checkbox input "true"
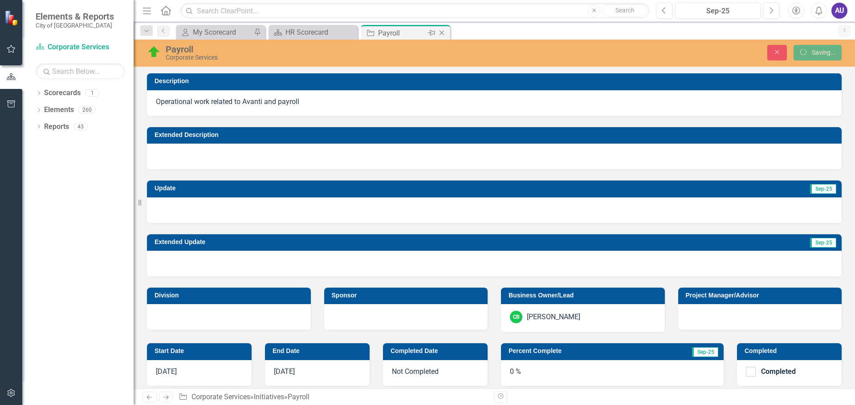
click at [443, 32] on icon at bounding box center [441, 33] width 5 height 5
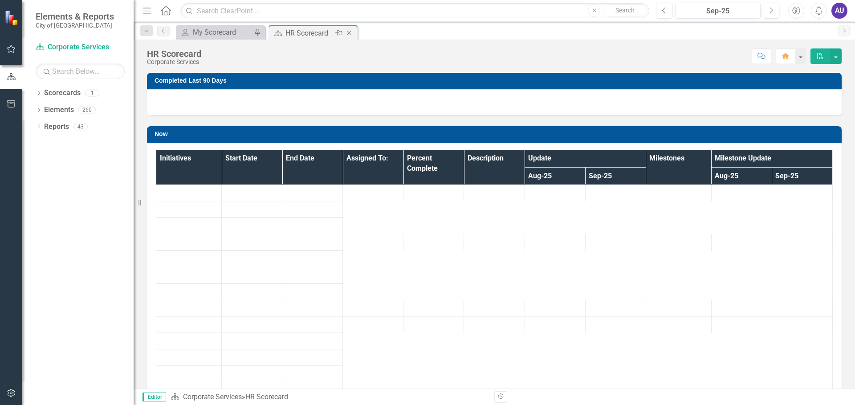
click at [321, 31] on div "HR Scorecard" at bounding box center [309, 33] width 48 height 11
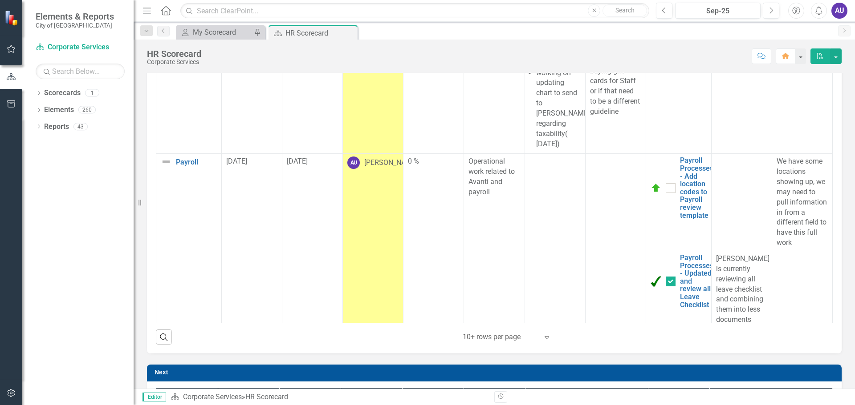
scroll to position [1054, 0]
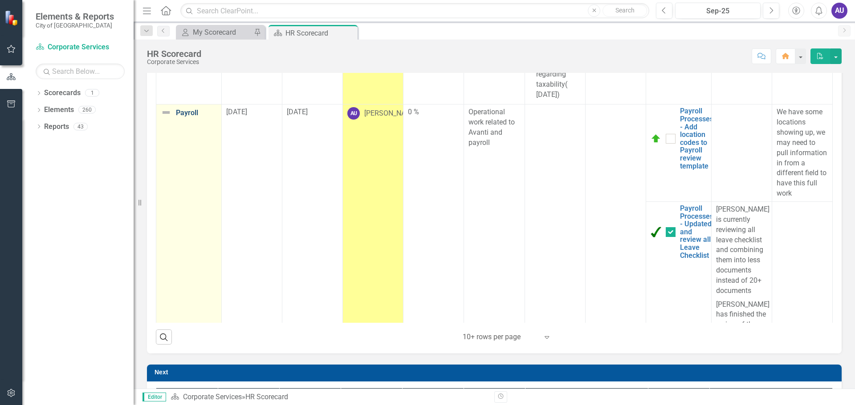
click at [192, 109] on link "Payroll" at bounding box center [196, 113] width 41 height 8
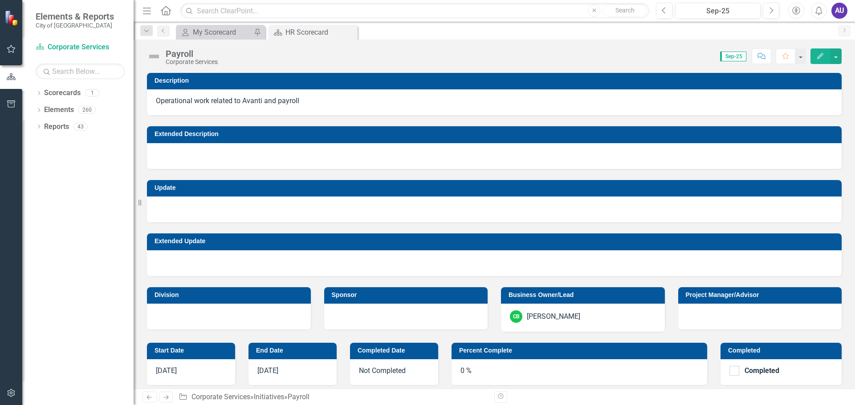
checkbox input "true"
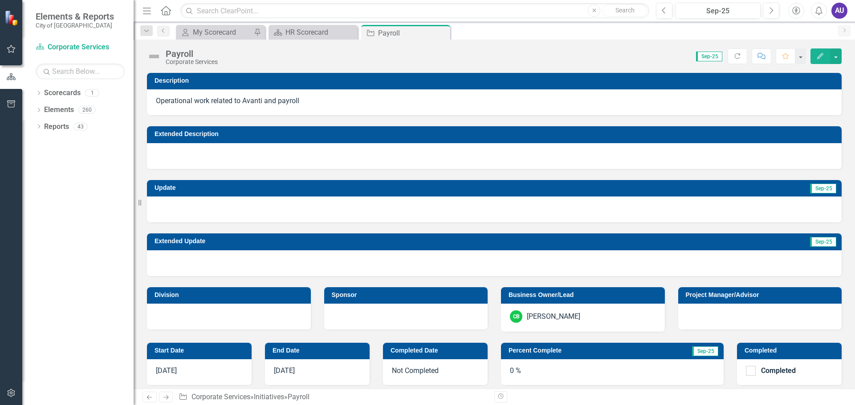
click at [178, 53] on div "Payroll" at bounding box center [192, 54] width 52 height 10
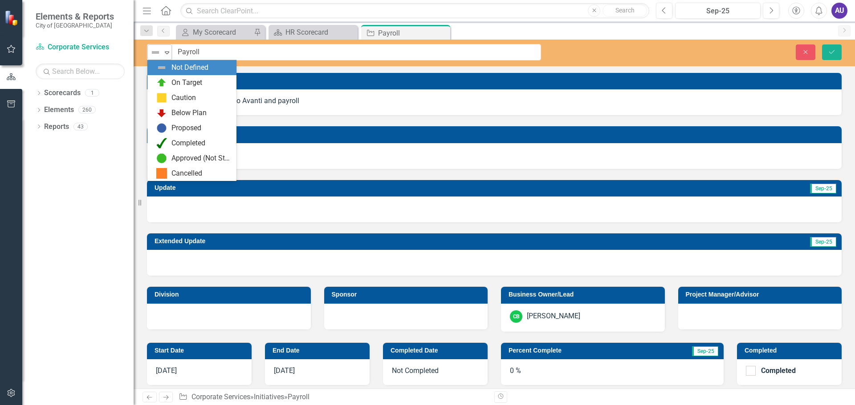
click at [170, 54] on icon "Expand" at bounding box center [166, 52] width 9 height 7
click at [172, 86] on div "On Target" at bounding box center [186, 83] width 31 height 10
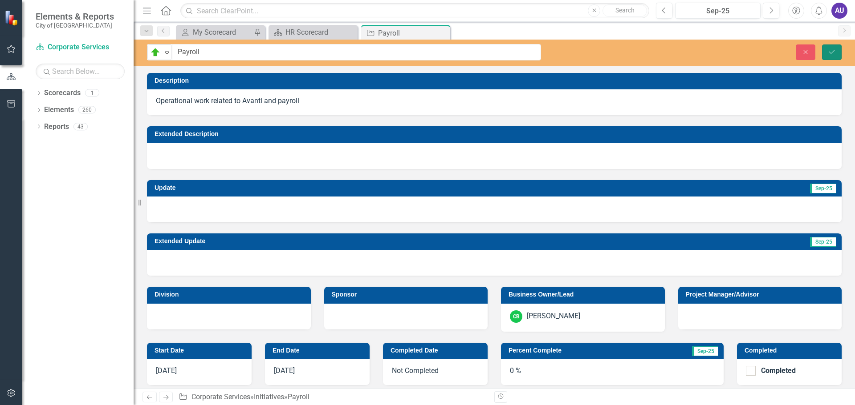
click at [833, 49] on icon "Save" at bounding box center [831, 52] width 8 height 6
